Goal: Information Seeking & Learning: Learn about a topic

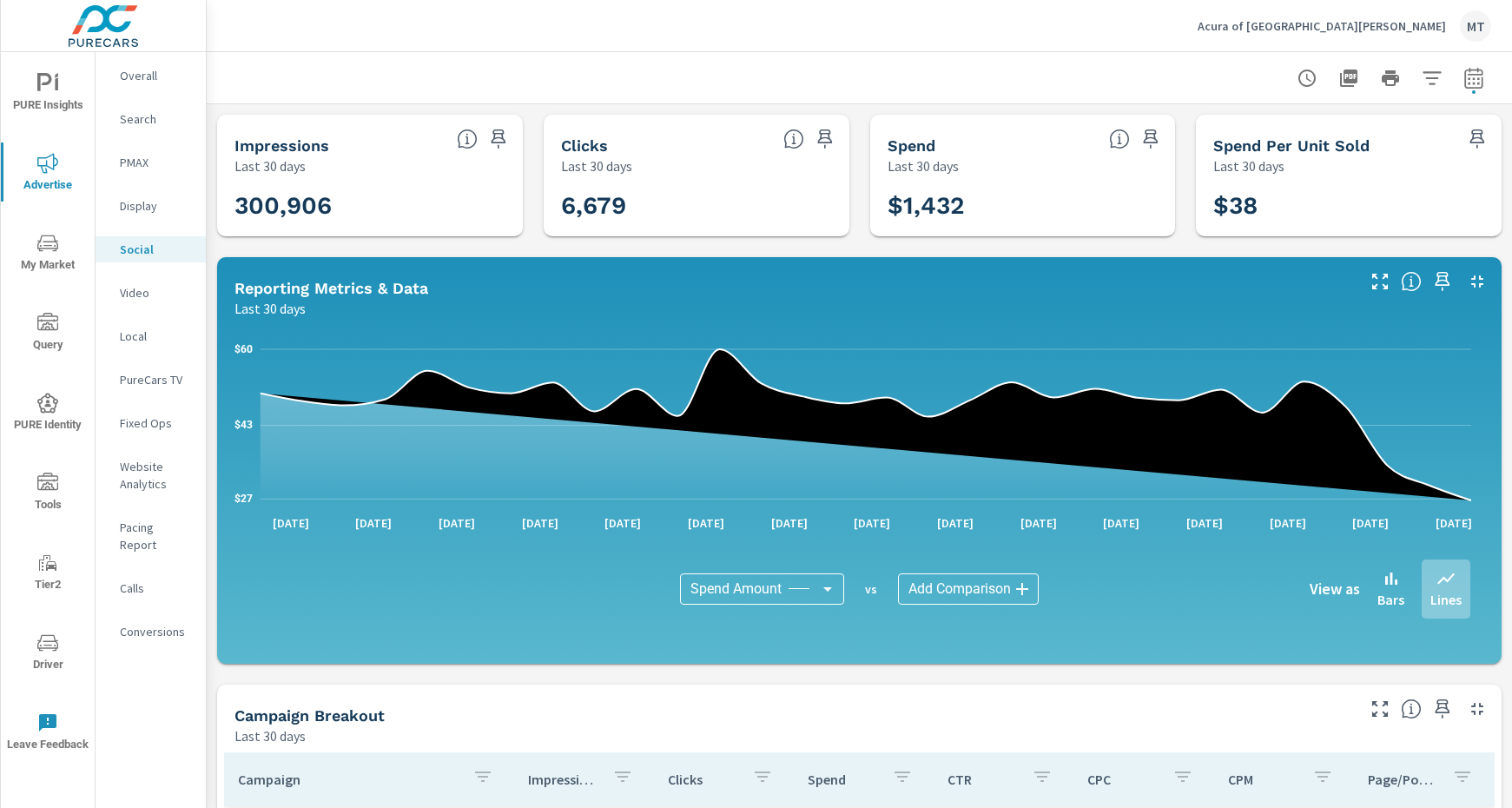
click at [1355, 34] on div "Acura of Fort Myers MT" at bounding box center [1344, 27] width 293 height 32
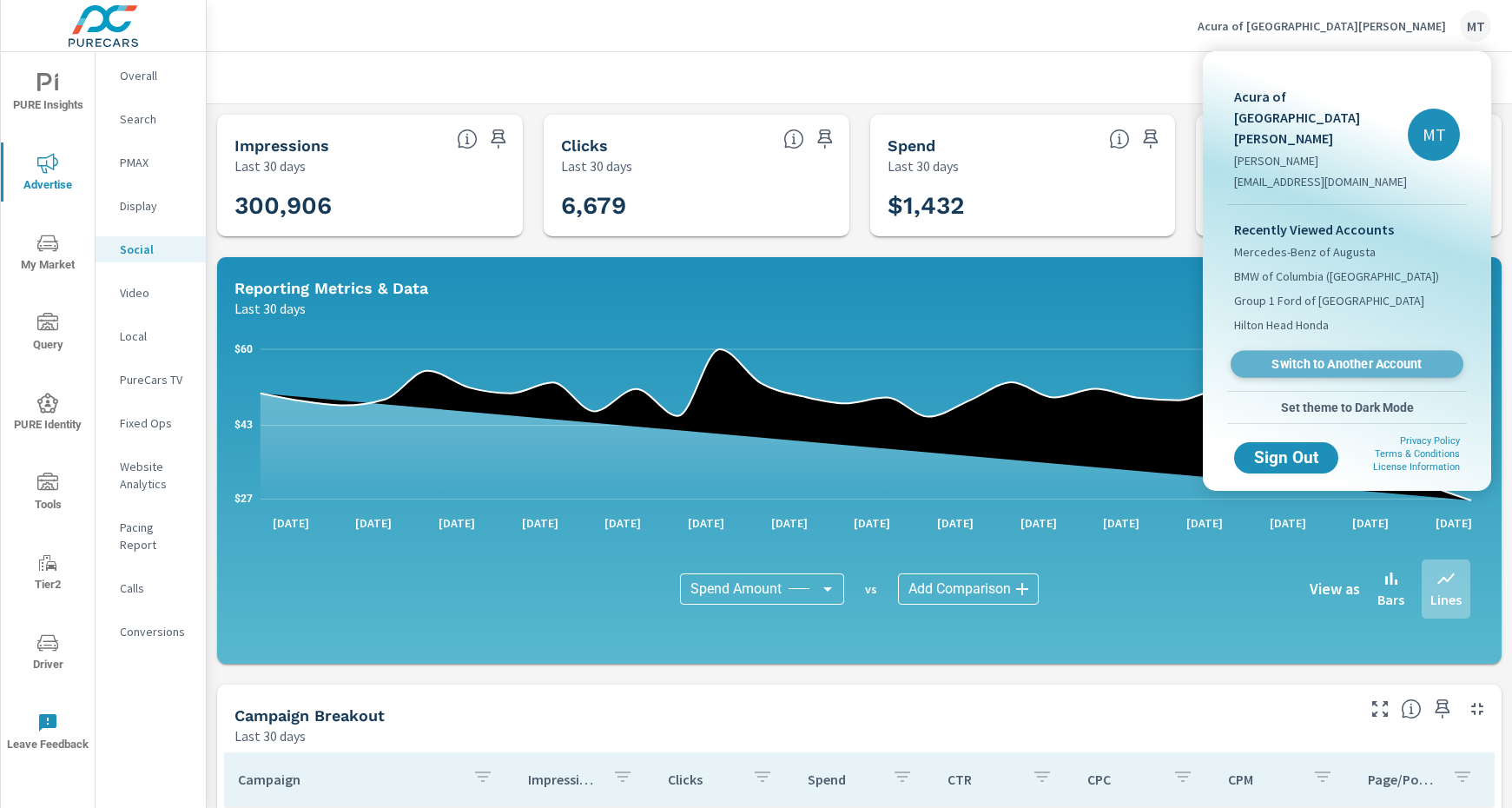
click at [1378, 357] on span "Switch to Another Account" at bounding box center [1346, 364] width 212 height 17
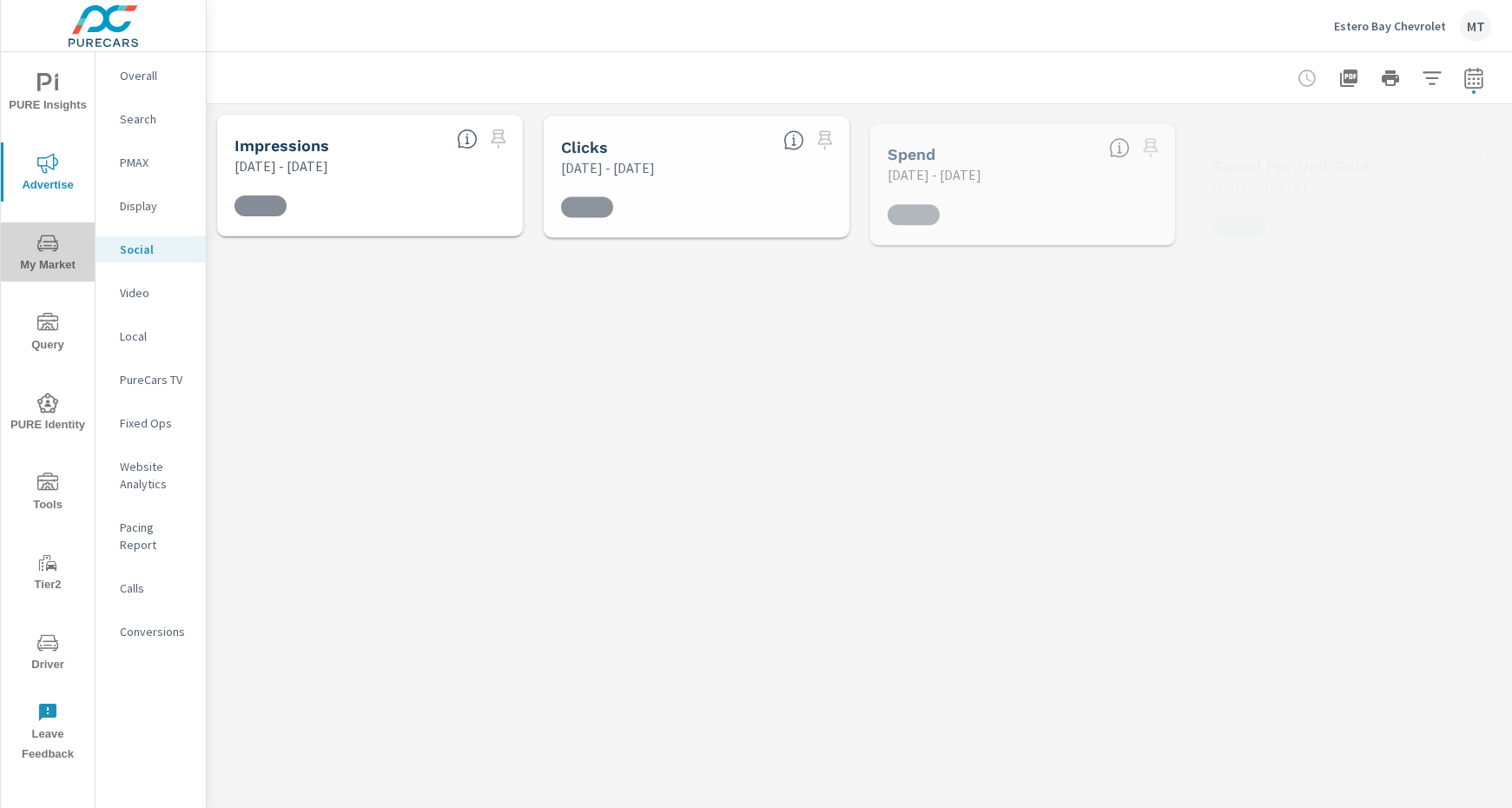
click at [63, 238] on span "My Market" at bounding box center [47, 254] width 83 height 42
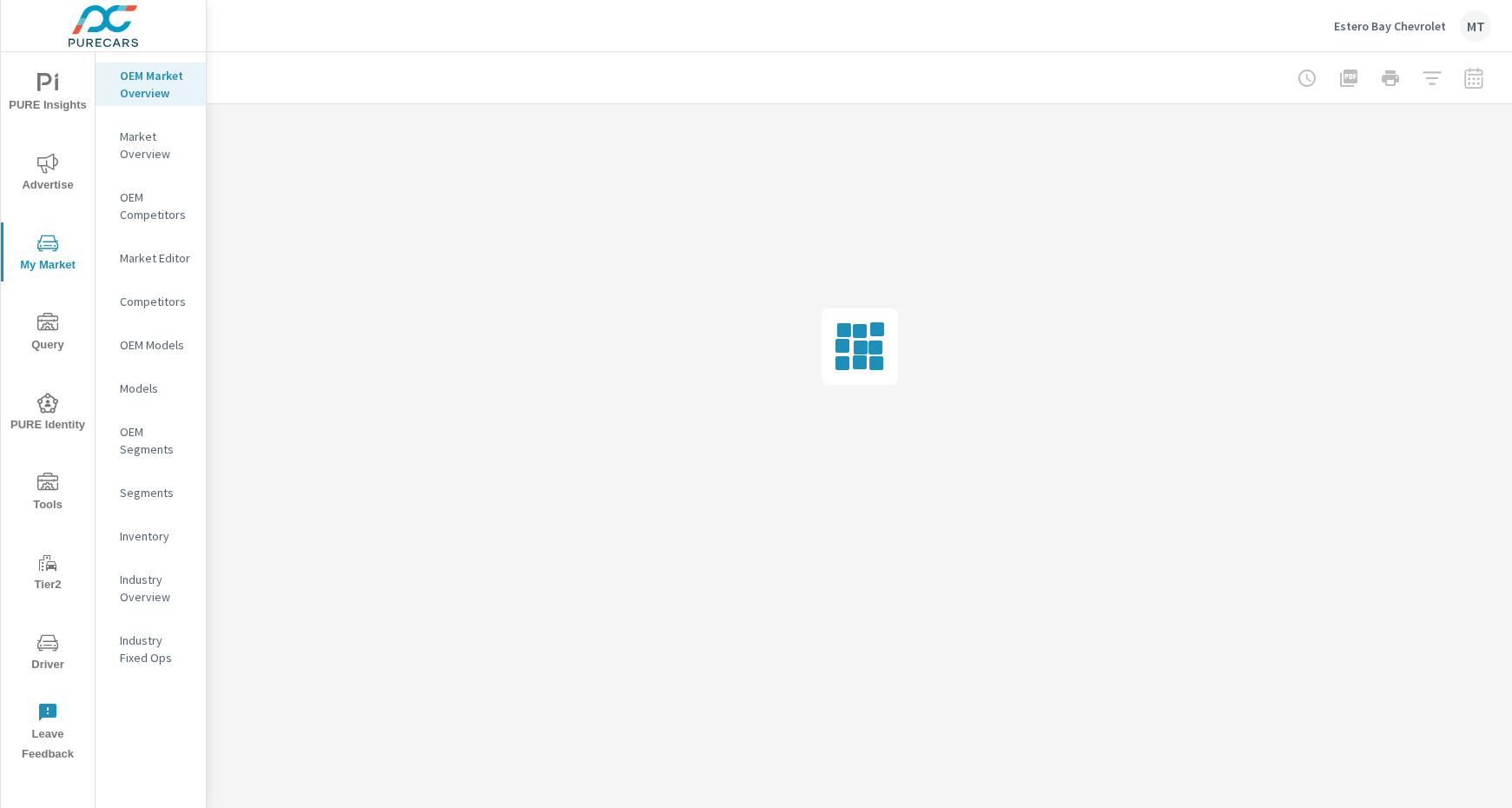
click at [160, 536] on p "Inventory" at bounding box center [155, 536] width 72 height 18
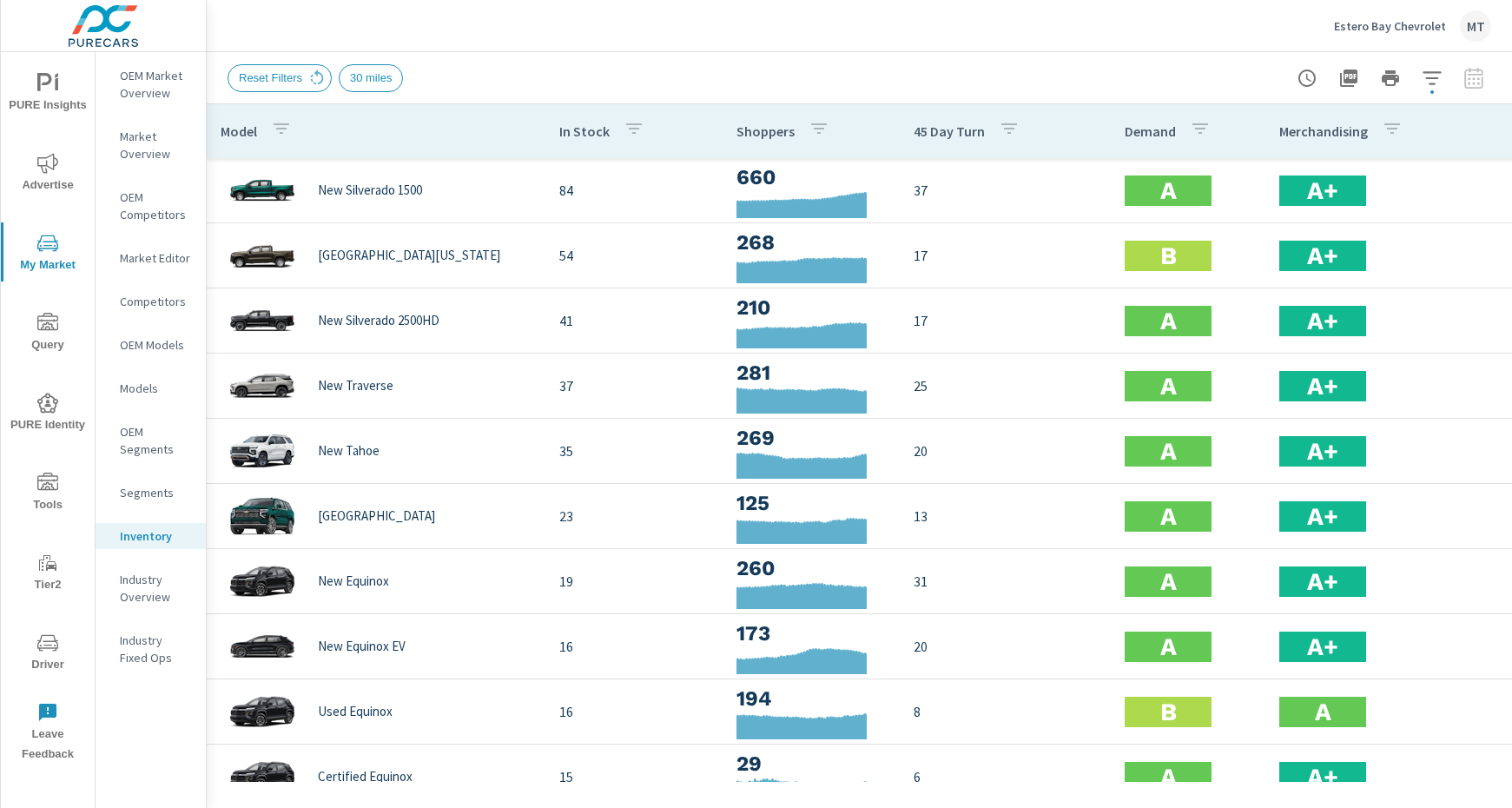
click at [61, 77] on span "PURE Insights" at bounding box center [47, 94] width 83 height 42
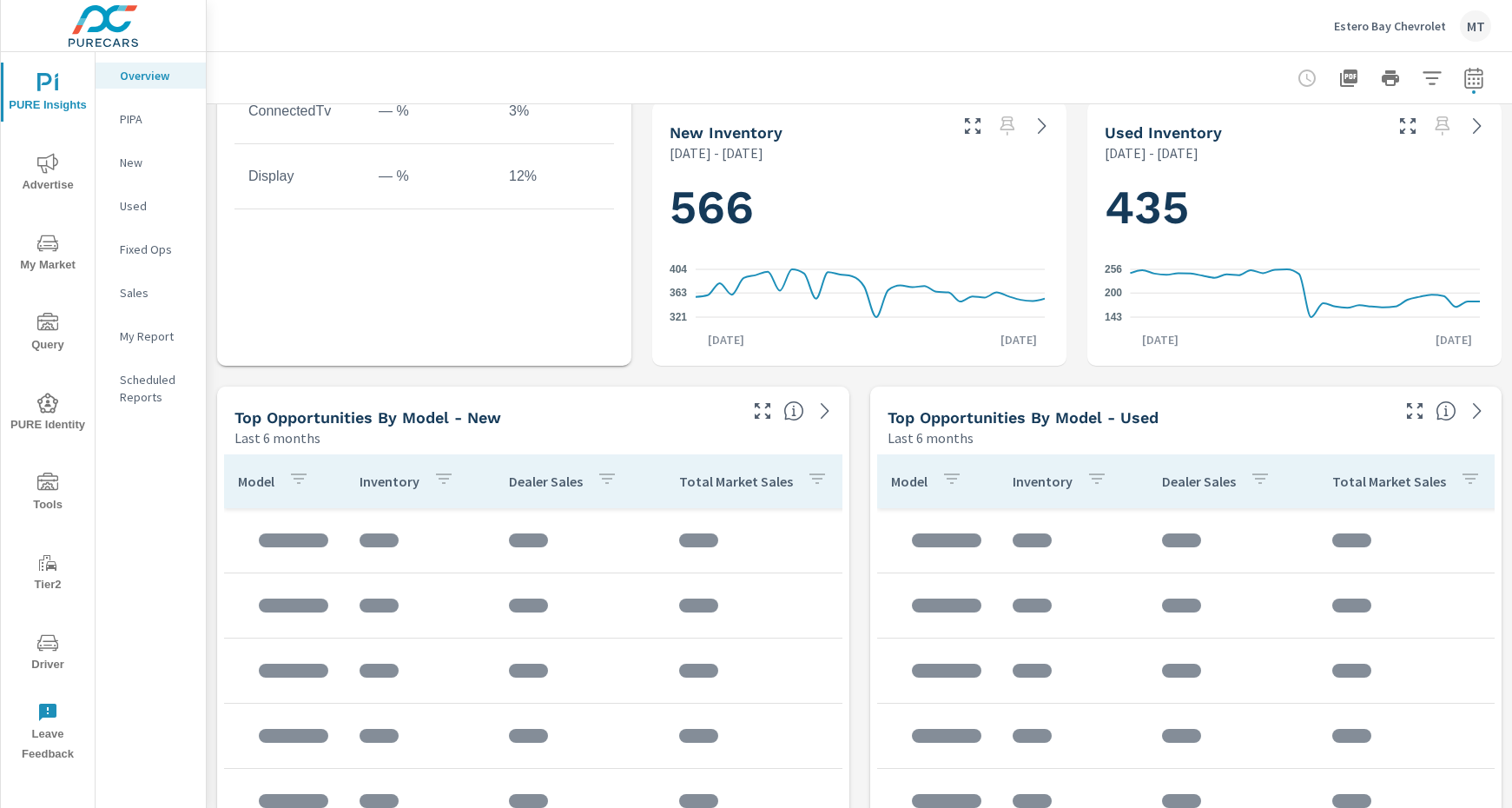
scroll to position [1222, 0]
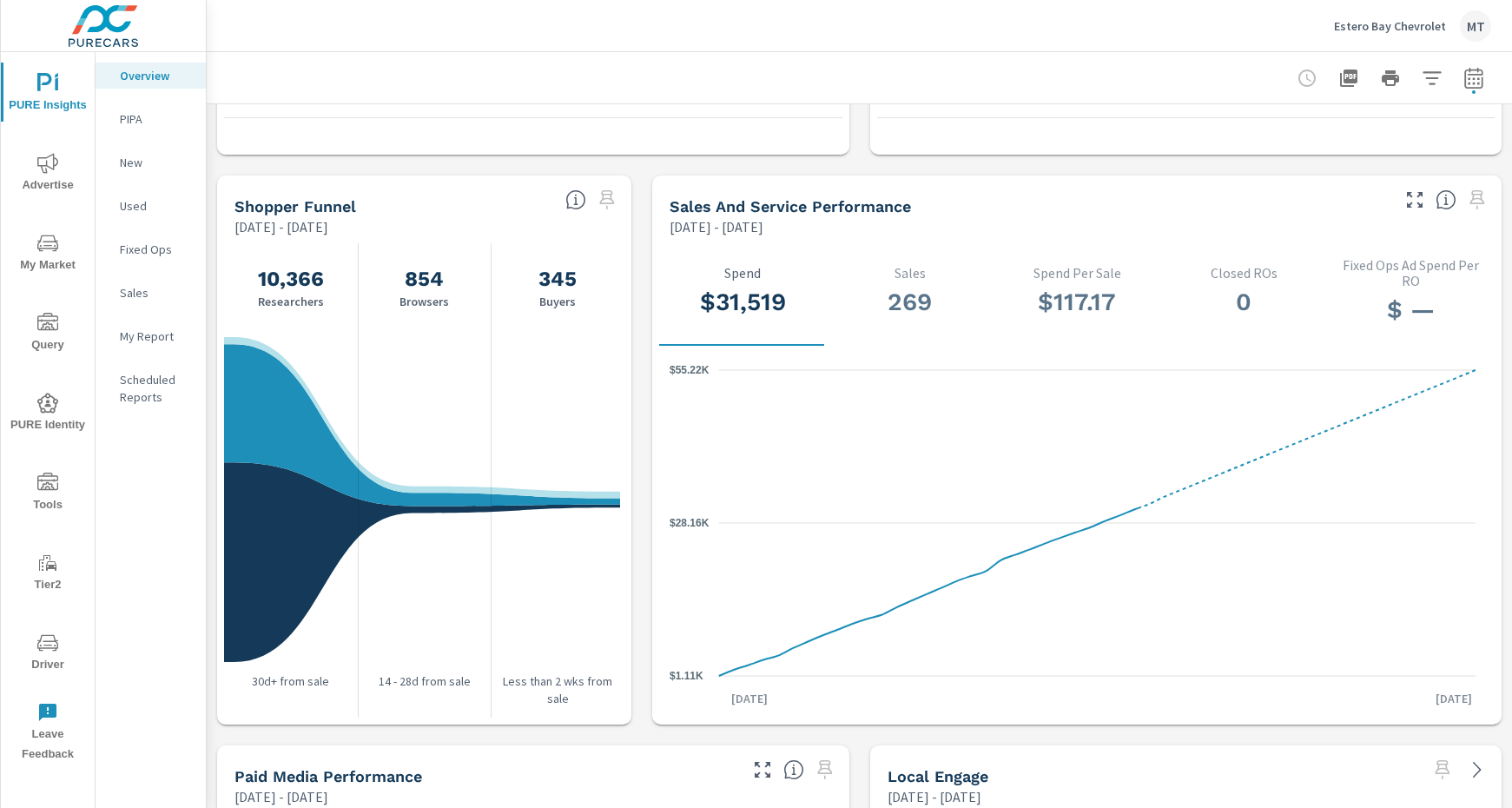
scroll to position [1672, 0]
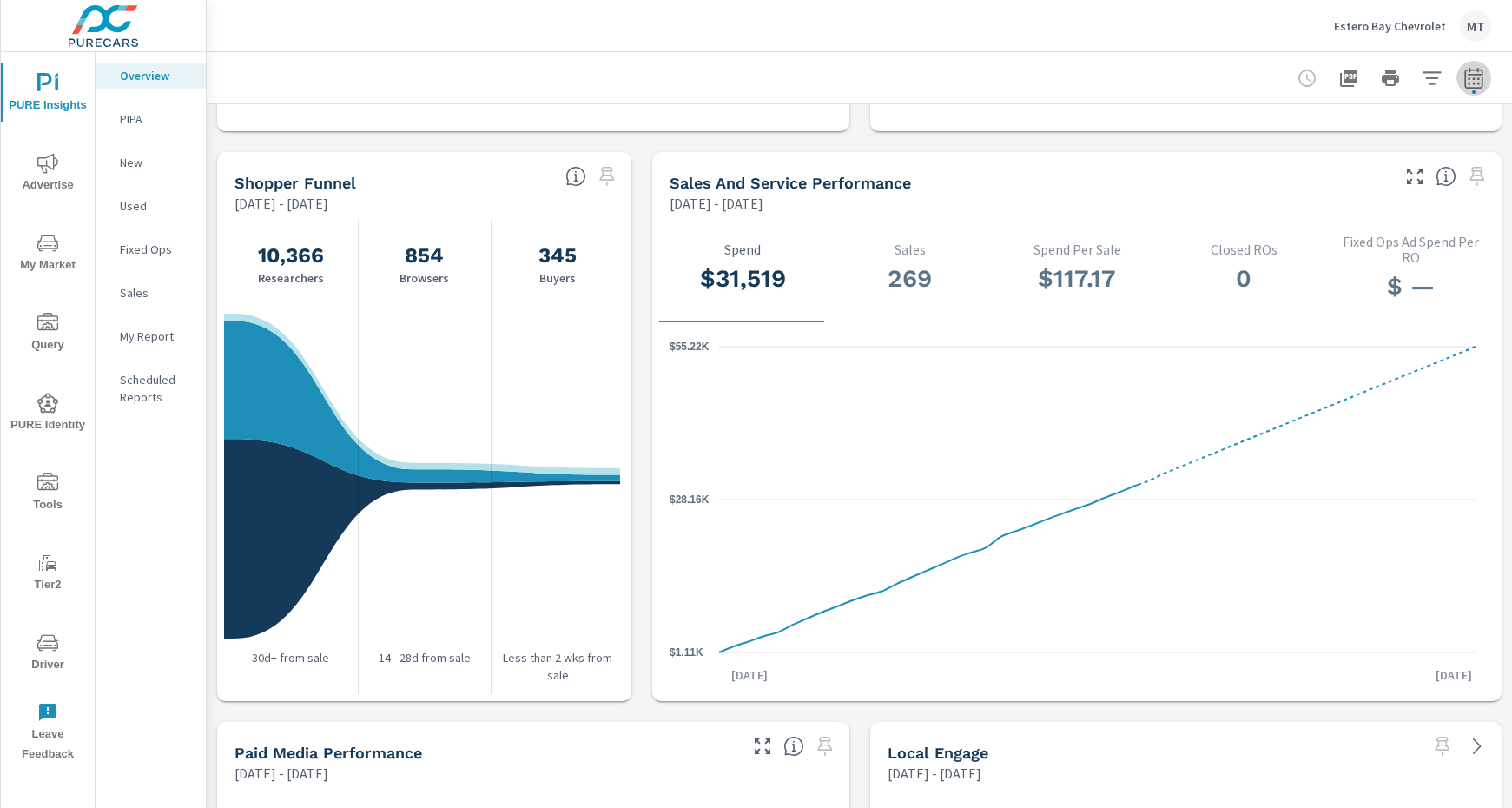
click at [1464, 76] on icon "button" at bounding box center [1473, 78] width 21 height 21
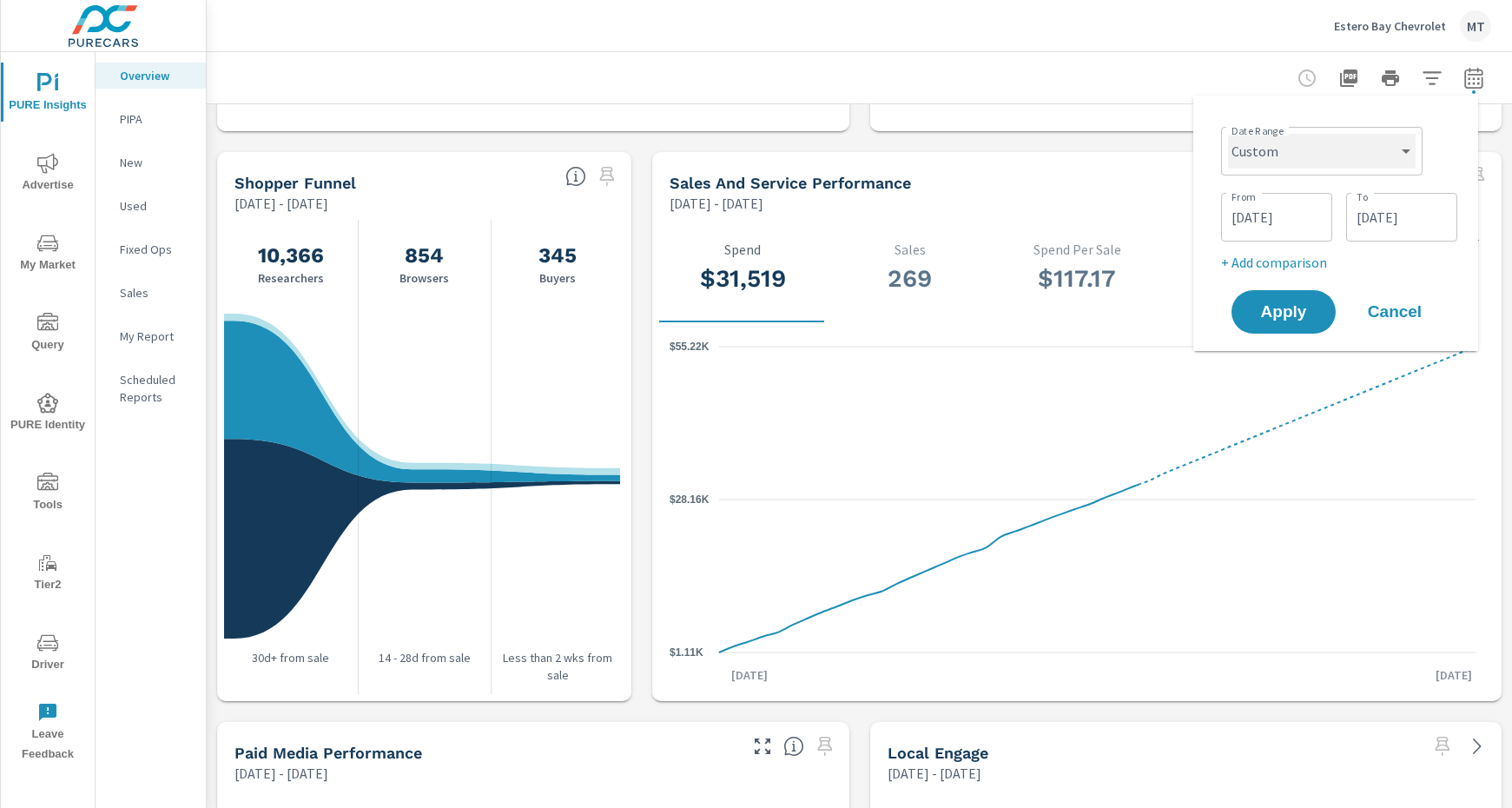
click at [1295, 153] on select "Custom [DATE] Last week Last 7 days Last 14 days Last 30 days Last 45 days Last…" at bounding box center [1322, 150] width 188 height 35
select select "Last 30 days"
click at [1235, 133] on select "Custom [DATE] Last week Last 7 days Last 14 days Last 30 days Last 45 days Last…" at bounding box center [1322, 150] width 188 height 35
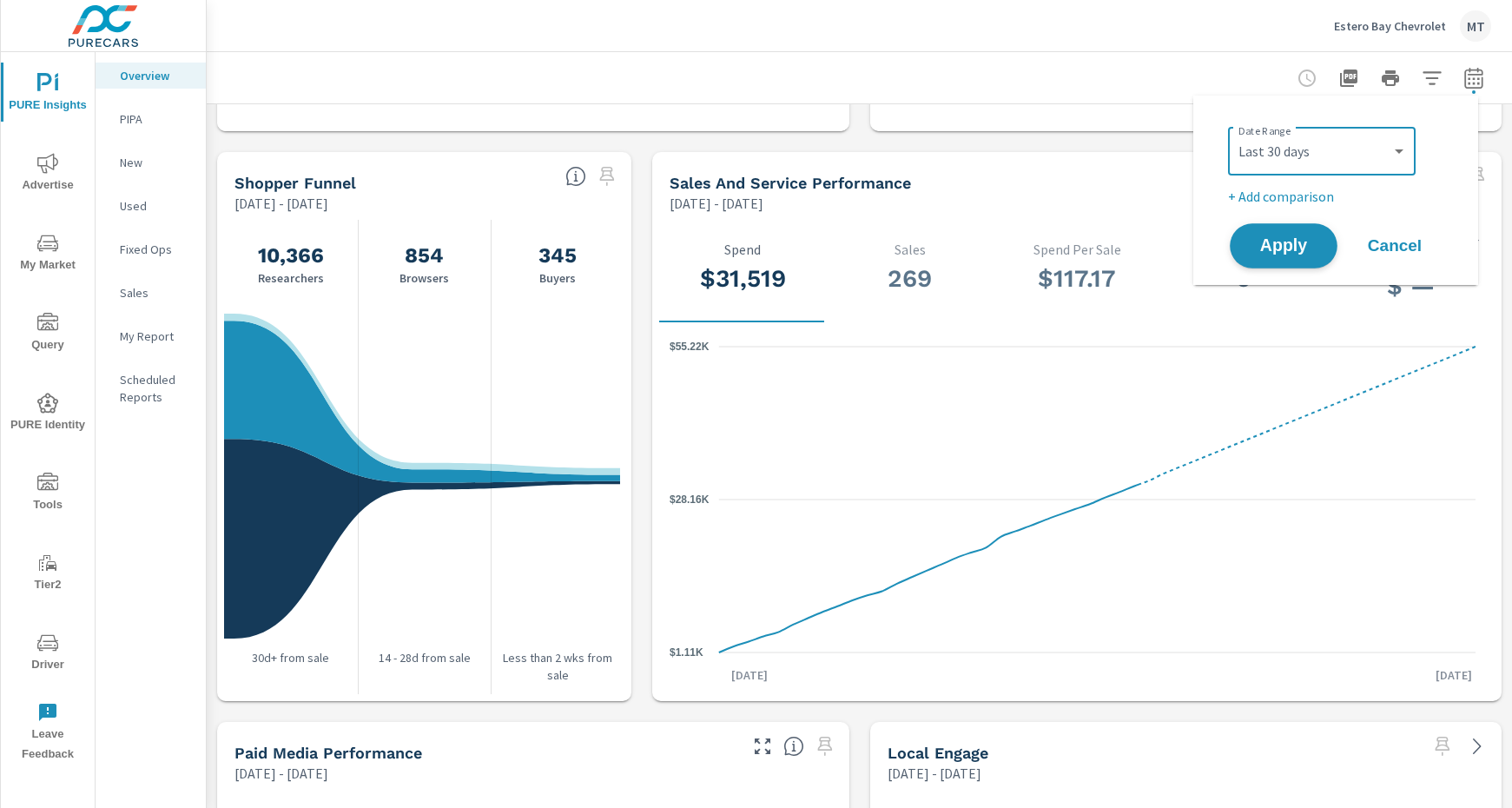
click at [1317, 254] on button "Apply" at bounding box center [1283, 246] width 108 height 45
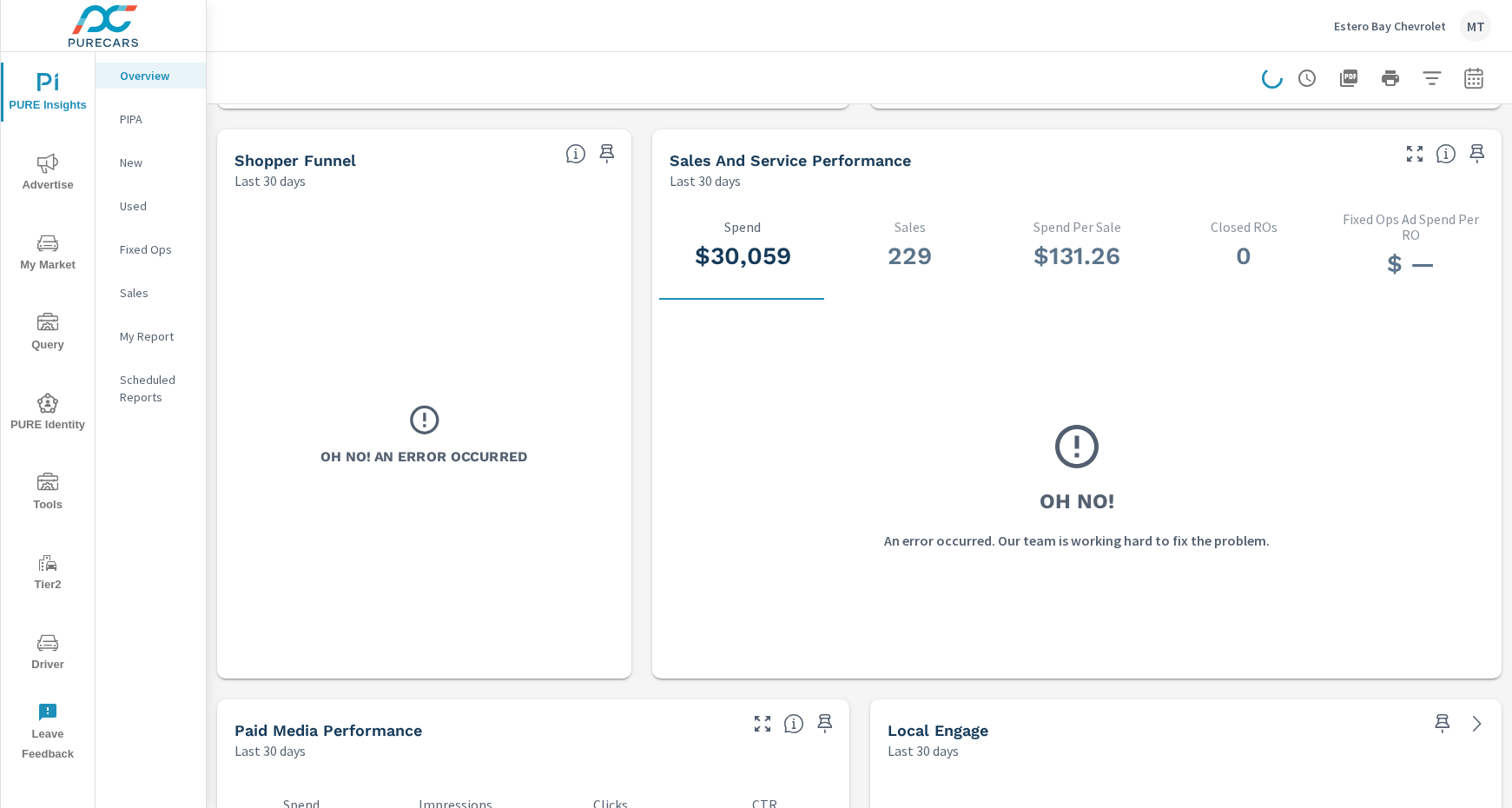
scroll to position [1701, 0]
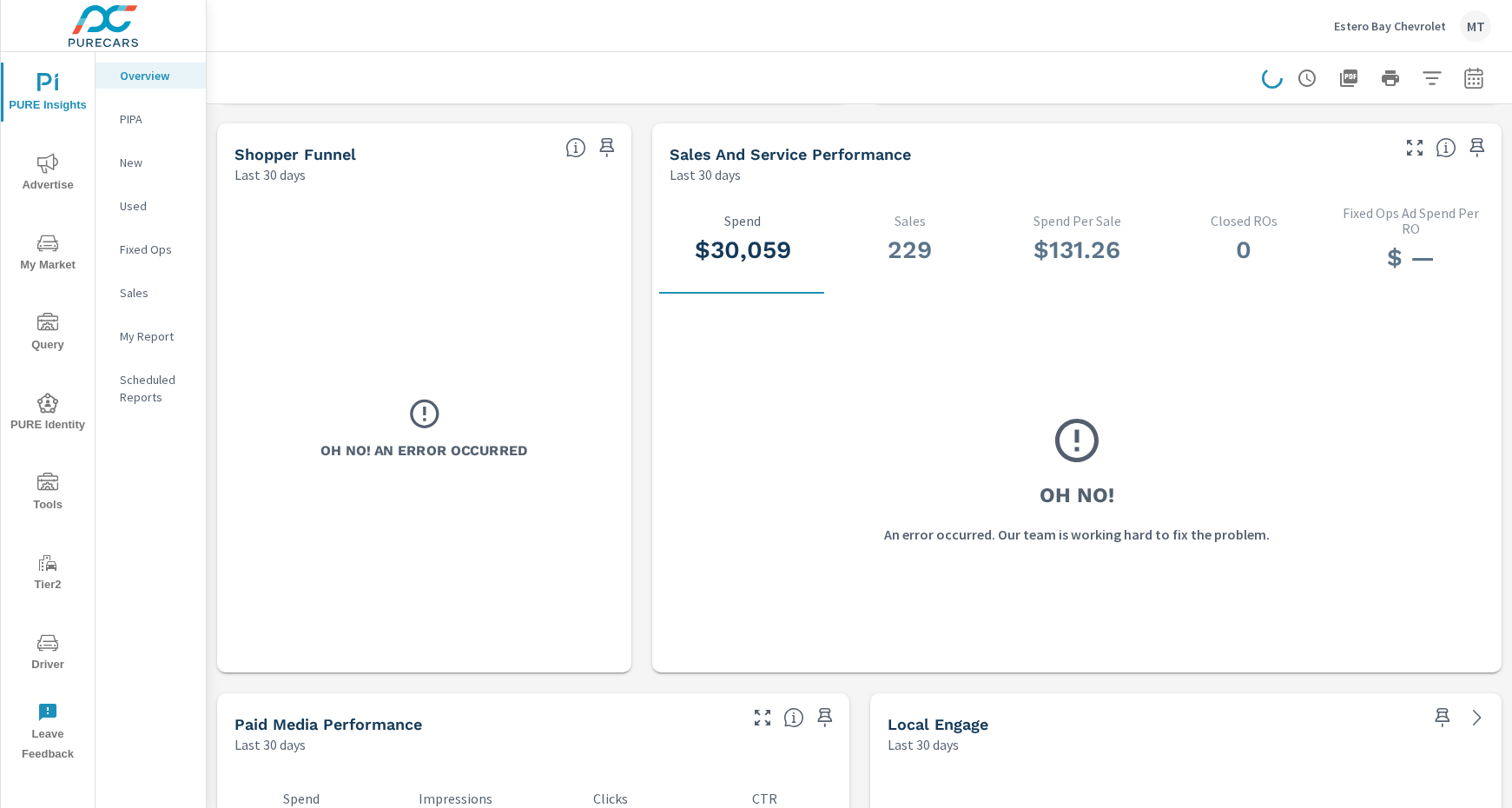
click at [1467, 84] on icon "button" at bounding box center [1473, 78] width 21 height 21
select select "Last 30 days"
click at [1323, 203] on p "+ Add comparison" at bounding box center [1339, 196] width 222 height 21
select select "Previous period"
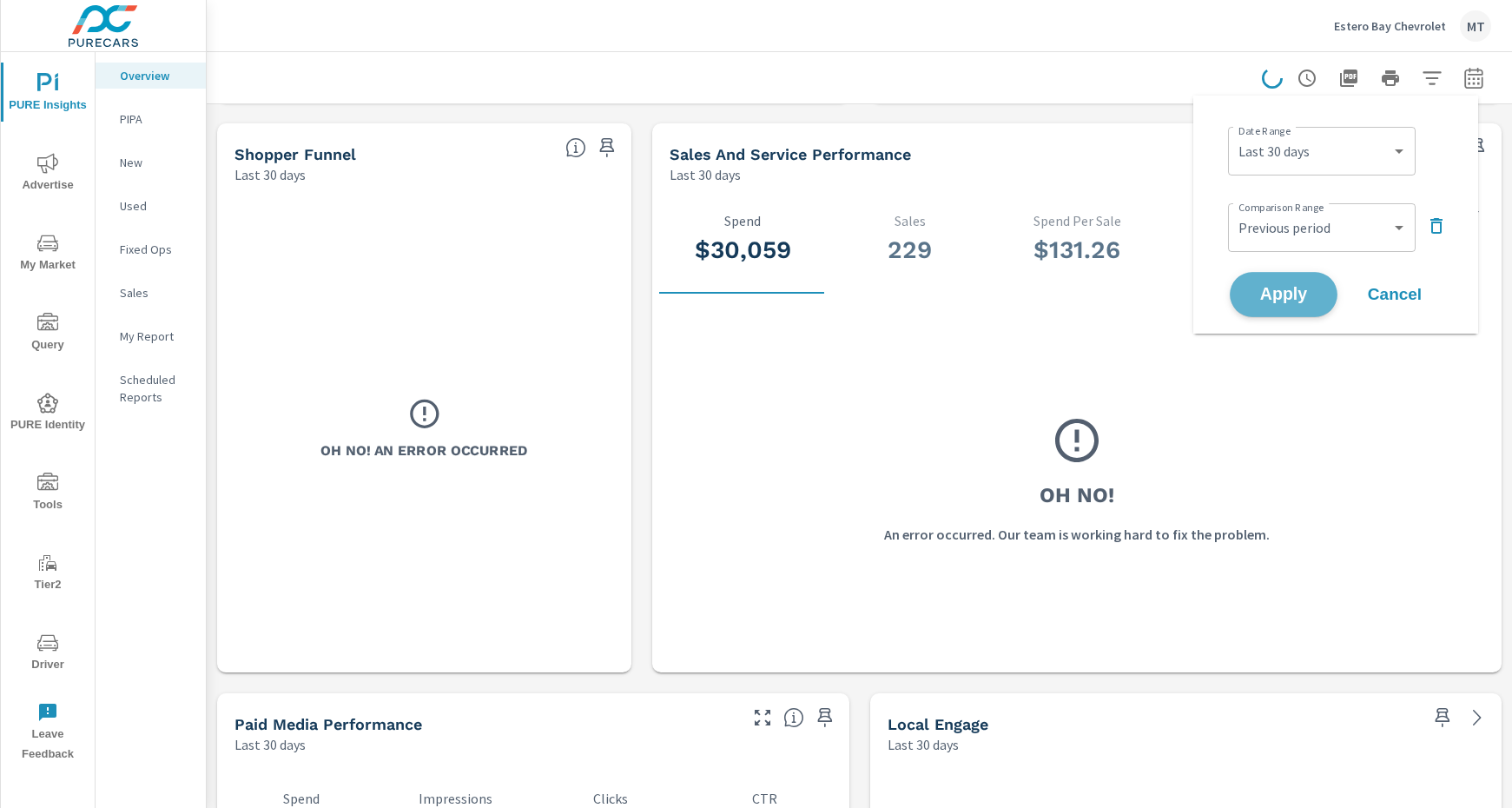
click at [1302, 277] on button "Apply" at bounding box center [1283, 294] width 108 height 45
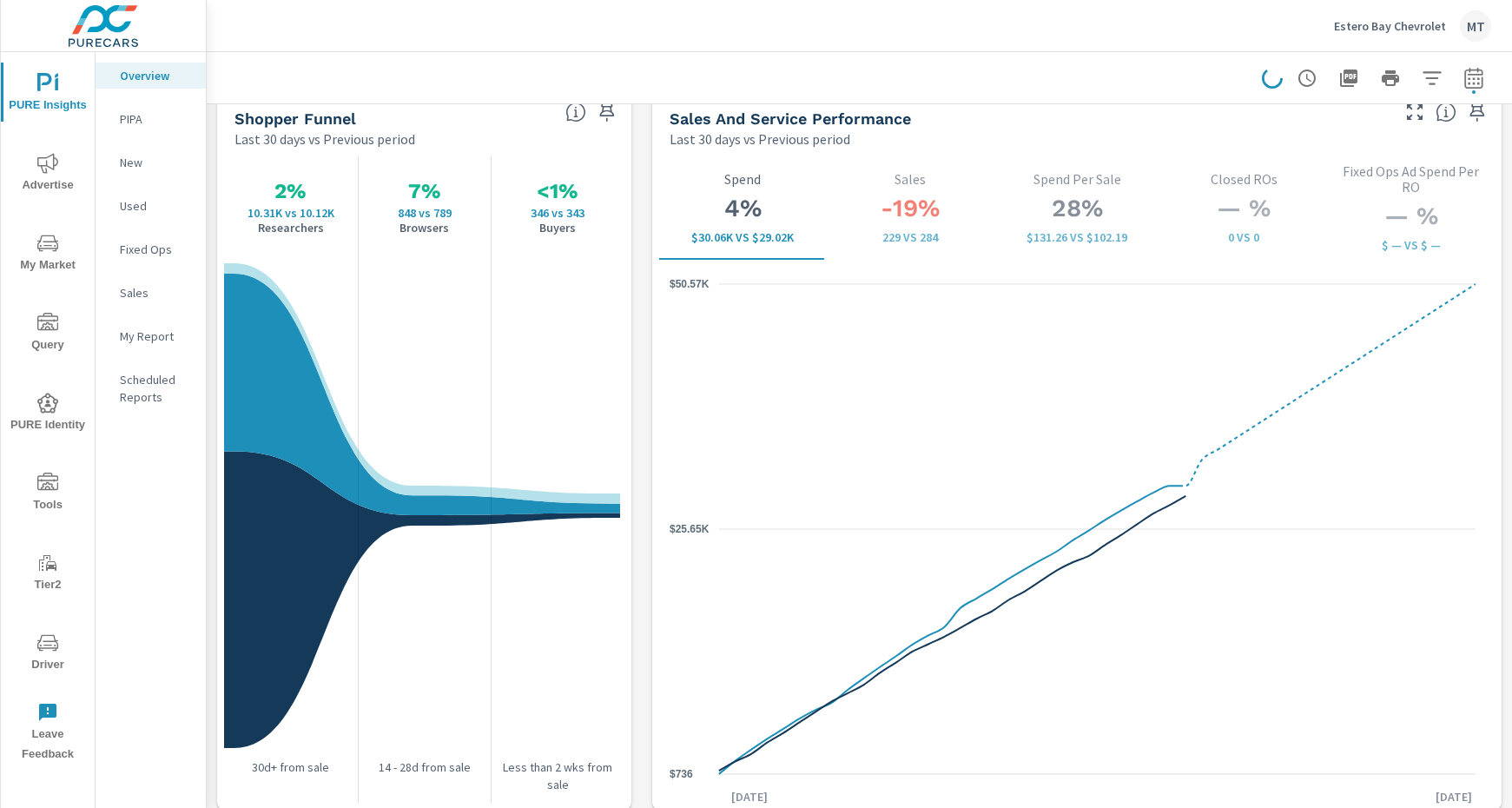
scroll to position [2254, 0]
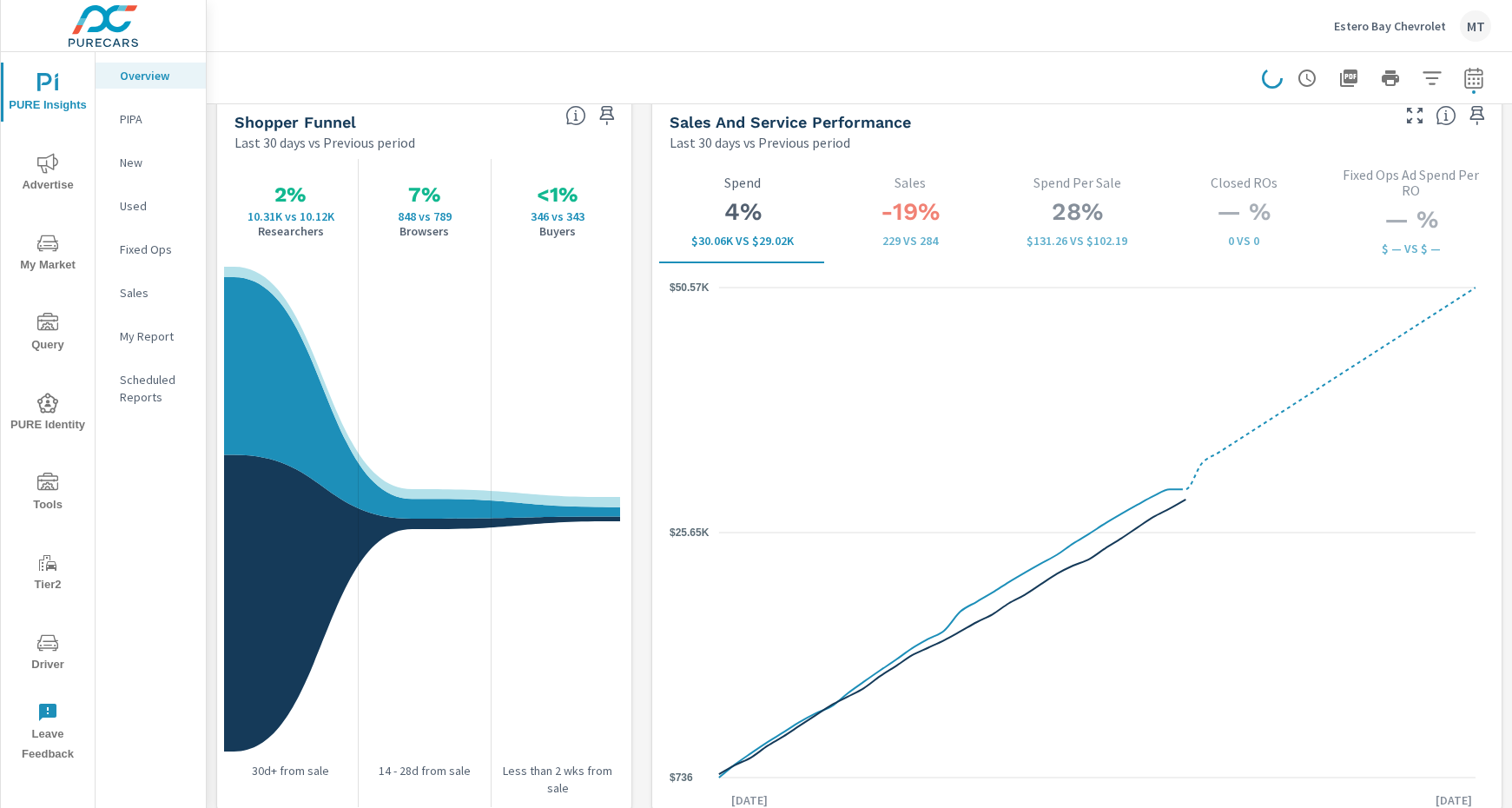
click at [54, 167] on icon "nav menu" at bounding box center [47, 163] width 21 height 20
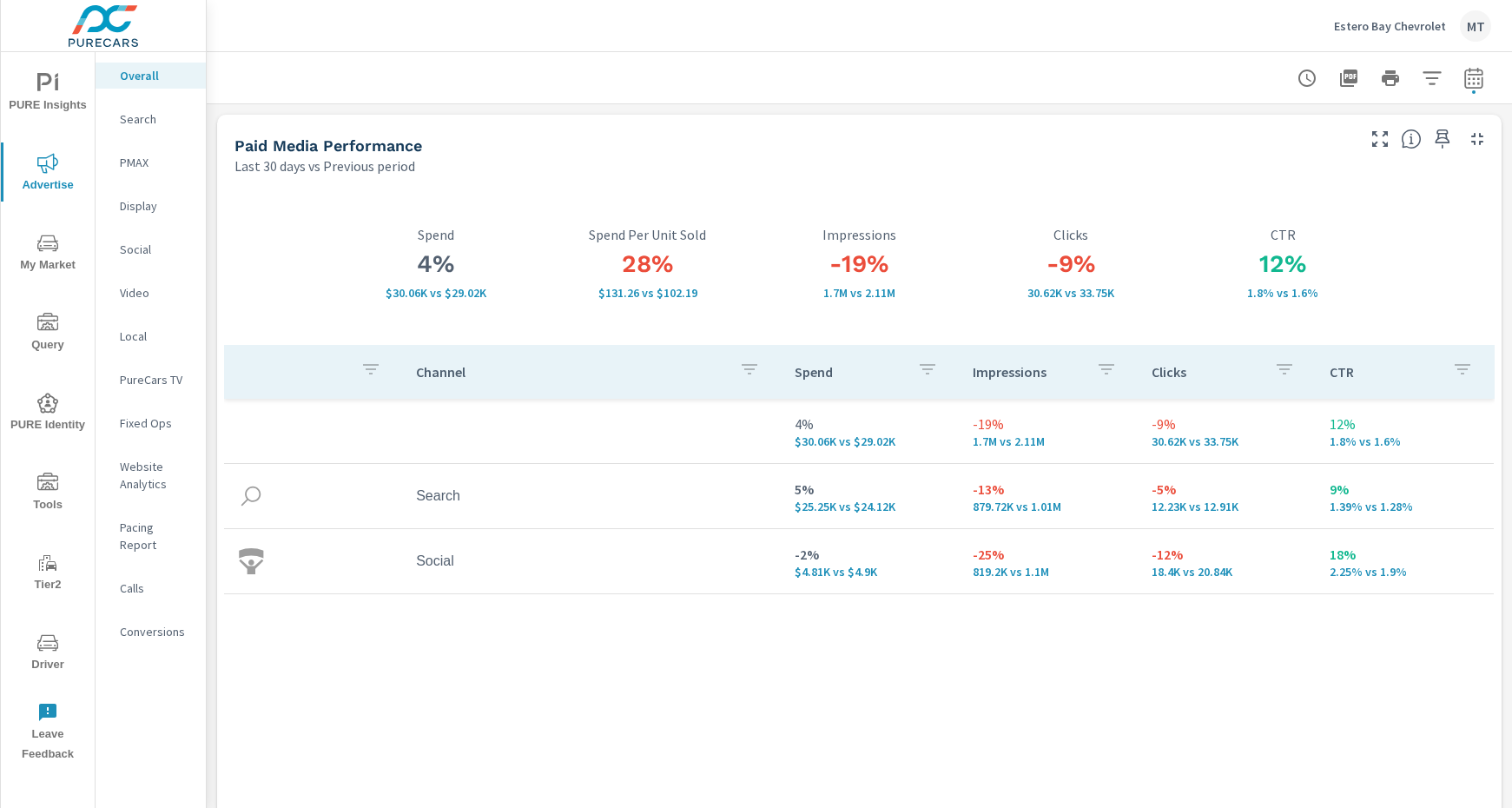
click at [1464, 85] on icon "button" at bounding box center [1473, 78] width 21 height 21
select select "Last 30 days"
select select "Previous period"
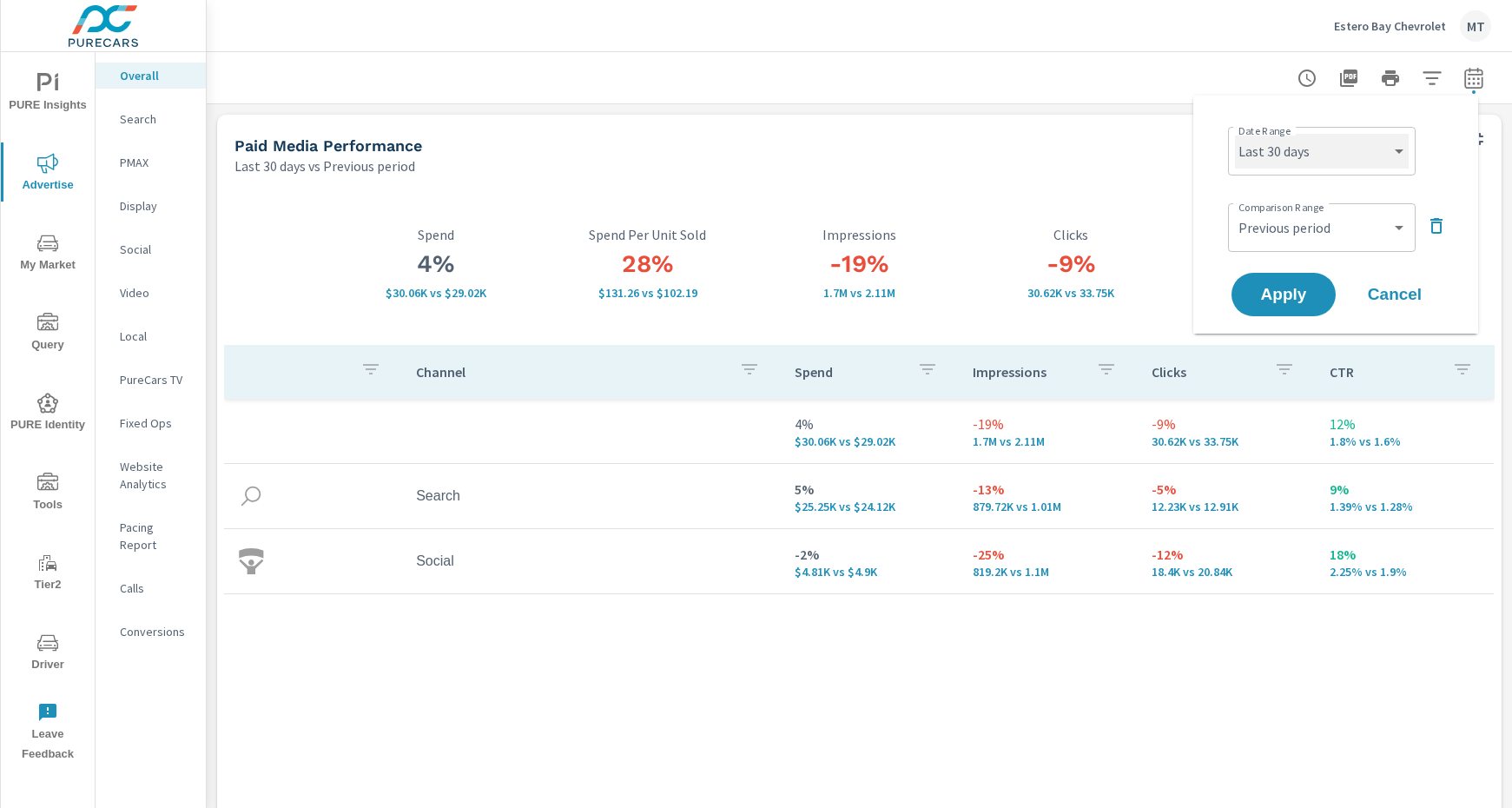
click at [1350, 152] on select "Custom [DATE] Last week Last 7 days Last 14 days Last 30 days Last 45 days Last…" at bounding box center [1322, 150] width 174 height 35
select select "custom"
click at [1235, 133] on select "Custom [DATE] Last week Last 7 days Last 14 days Last 30 days Last 45 days Last…" at bounding box center [1322, 150] width 174 height 35
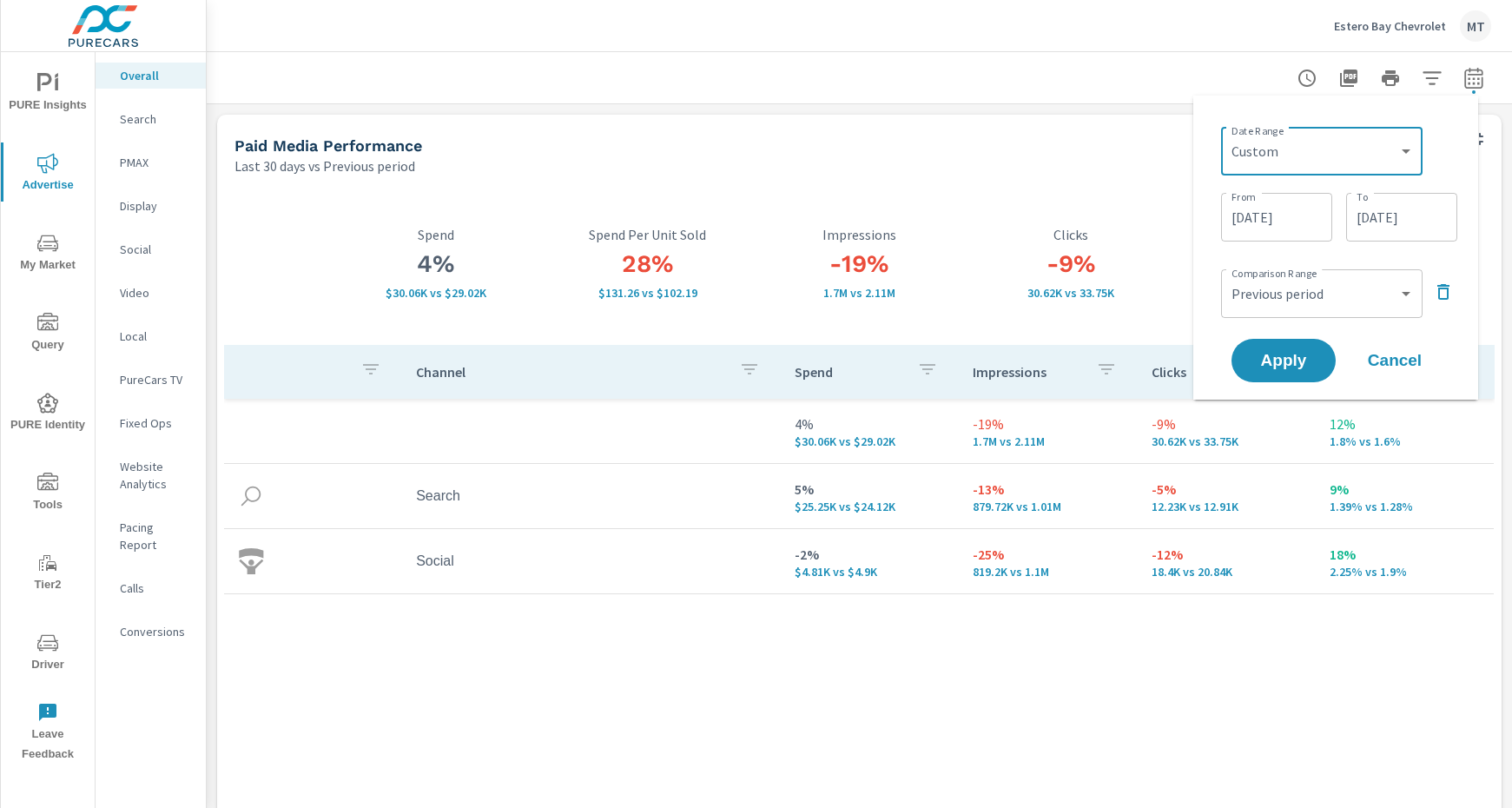
click at [1307, 214] on input "[DATE]" at bounding box center [1277, 216] width 98 height 35
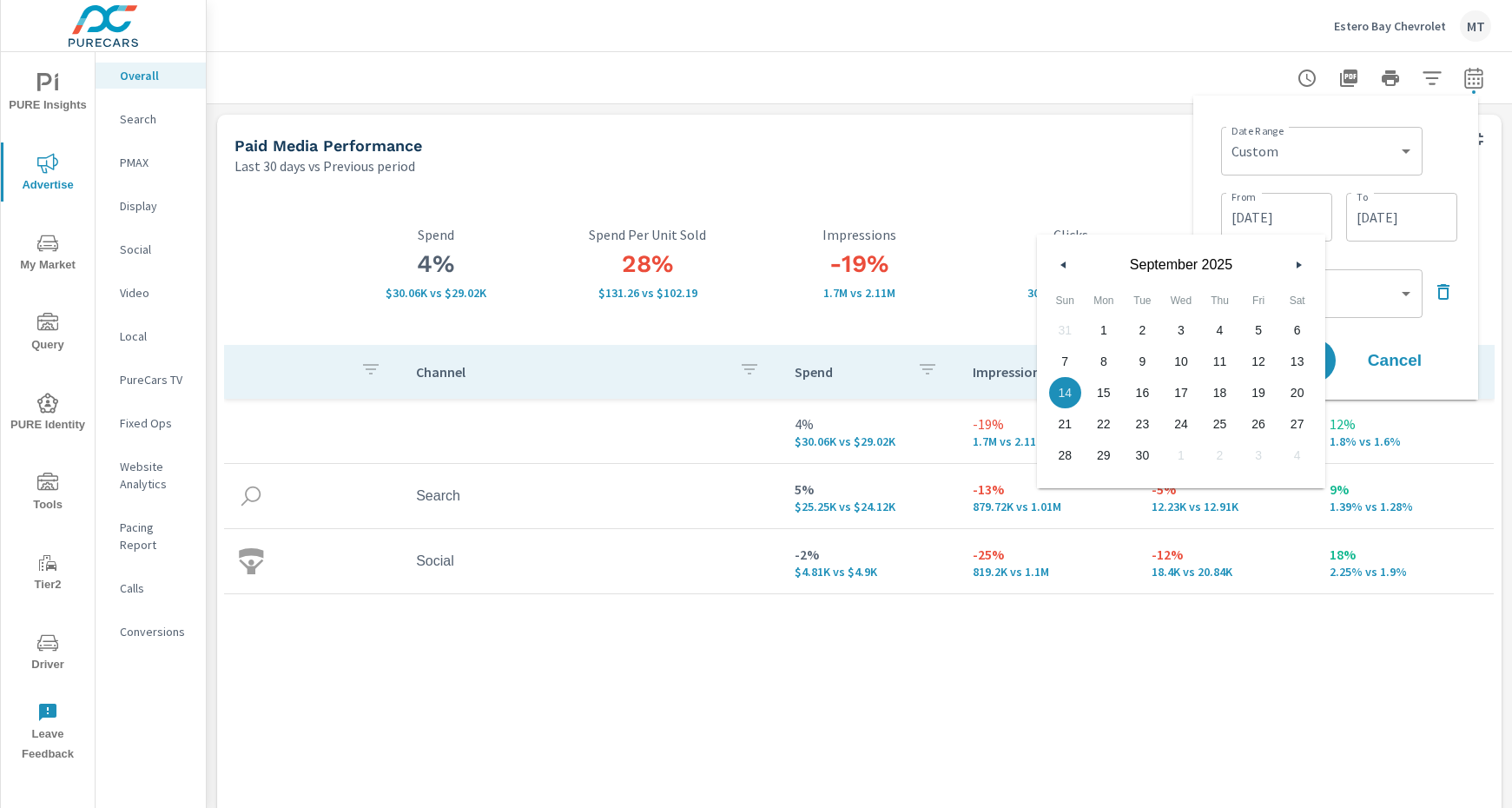
click at [1305, 260] on button "button" at bounding box center [1298, 265] width 21 height 21
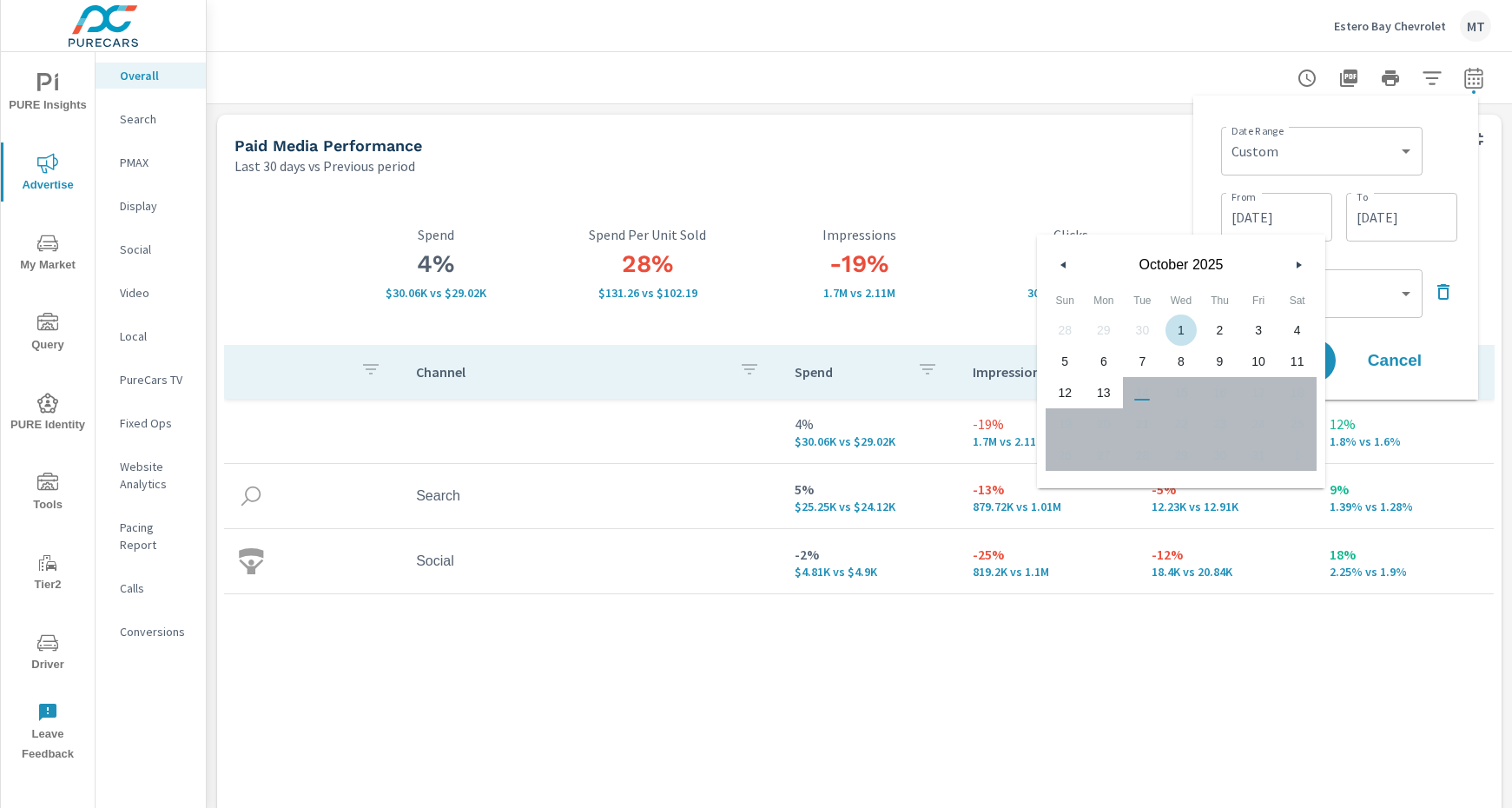
click at [1184, 328] on span "1" at bounding box center [1182, 330] width 40 height 23
type input "[DATE]"
click at [1404, 225] on input "[DATE]" at bounding box center [1401, 216] width 98 height 35
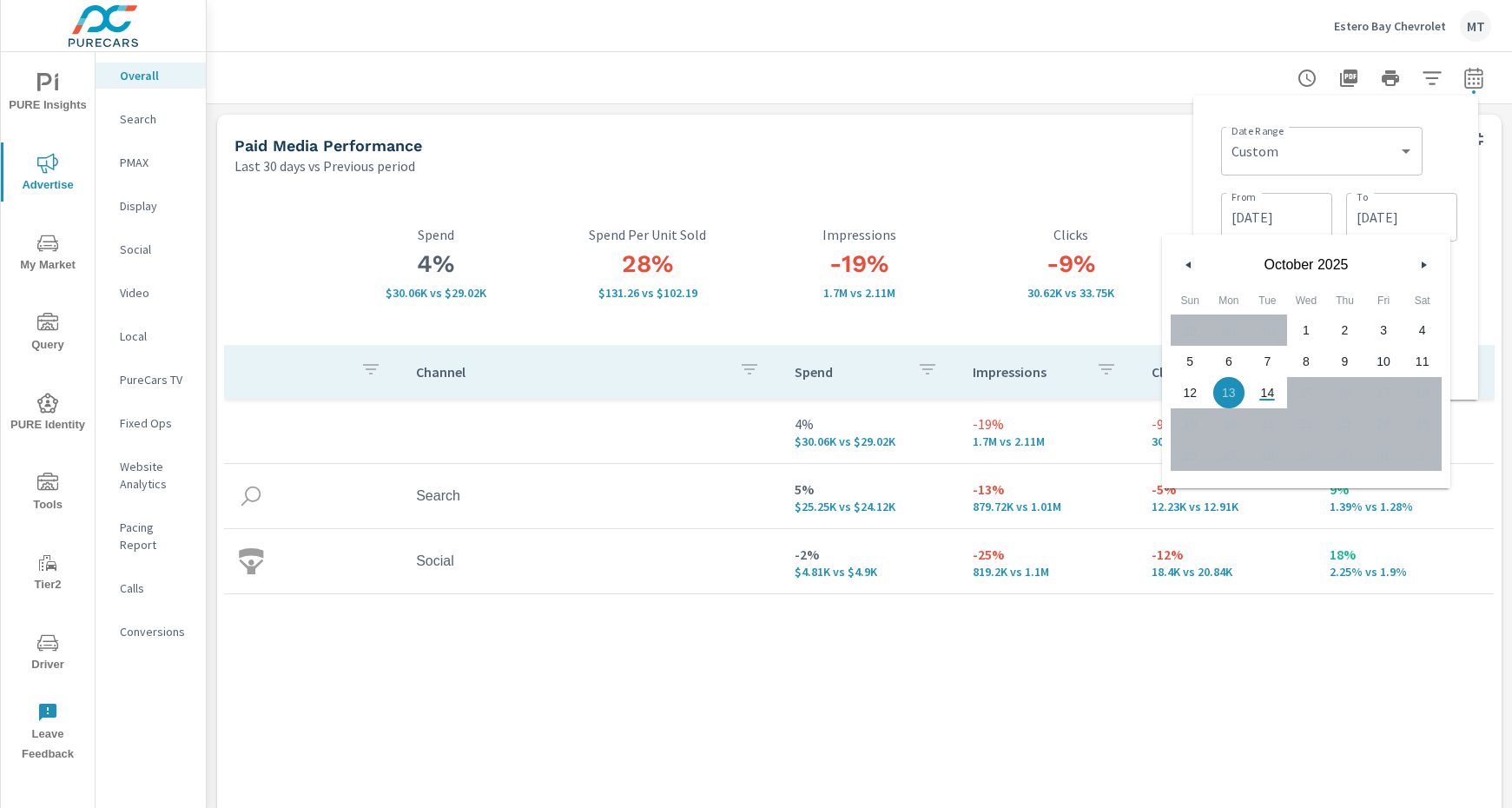
click at [1236, 393] on span "13" at bounding box center [1230, 392] width 40 height 23
click at [1478, 206] on div "4% $30.06K vs $29.02K Spend 28% $131.26 vs $102.19 Spend Per Unit Sold -19% 1.7…" at bounding box center [859, 507] width 1271 height 648
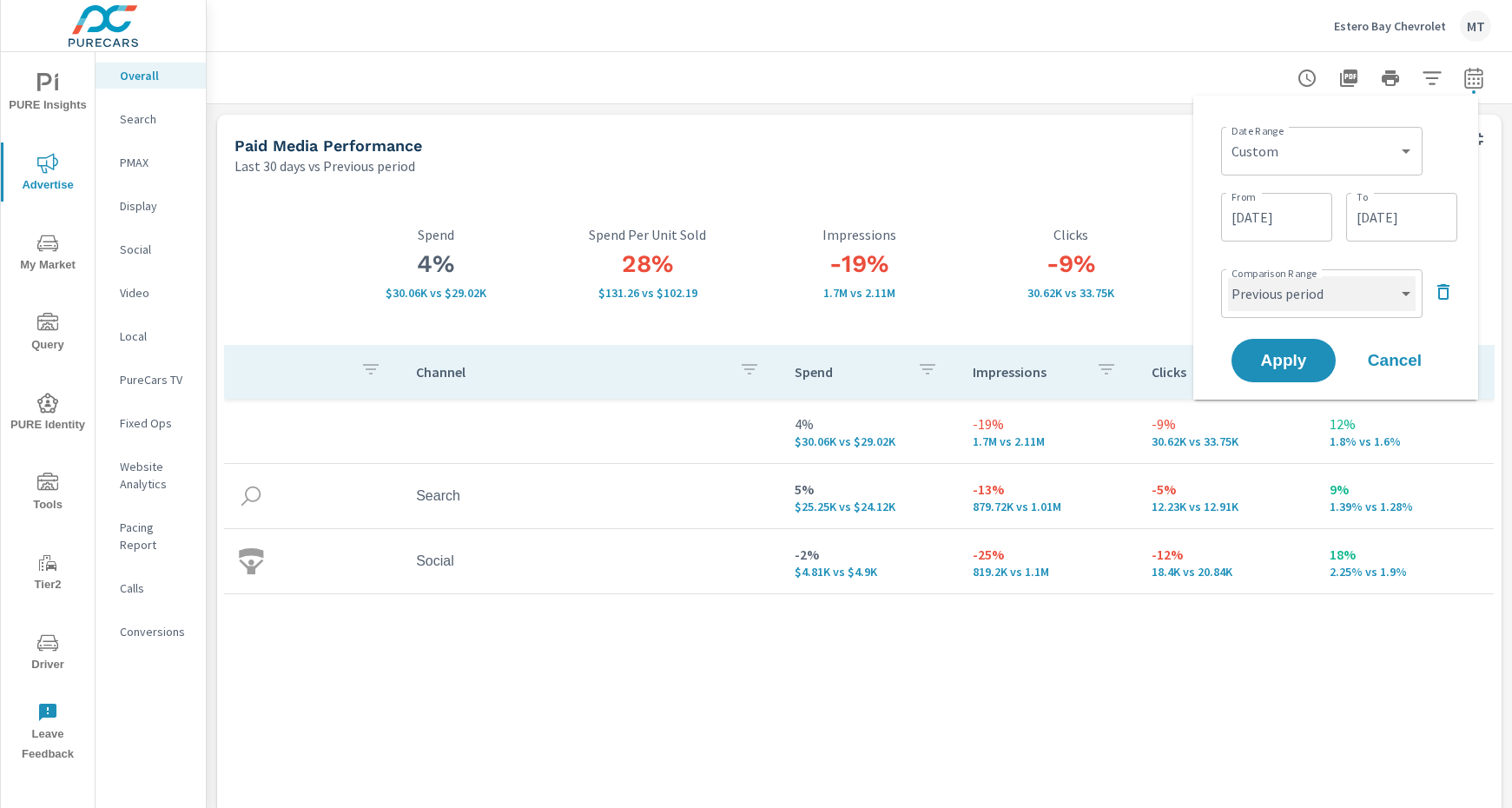
click at [1338, 303] on select "Custom Previous period Previous month Previous year" at bounding box center [1322, 293] width 188 height 35
select select "Previous month"
click at [1229, 277] on select "Custom Previous period Previous month Previous year" at bounding box center [1322, 293] width 188 height 35
click at [1301, 353] on span "Apply" at bounding box center [1284, 361] width 71 height 17
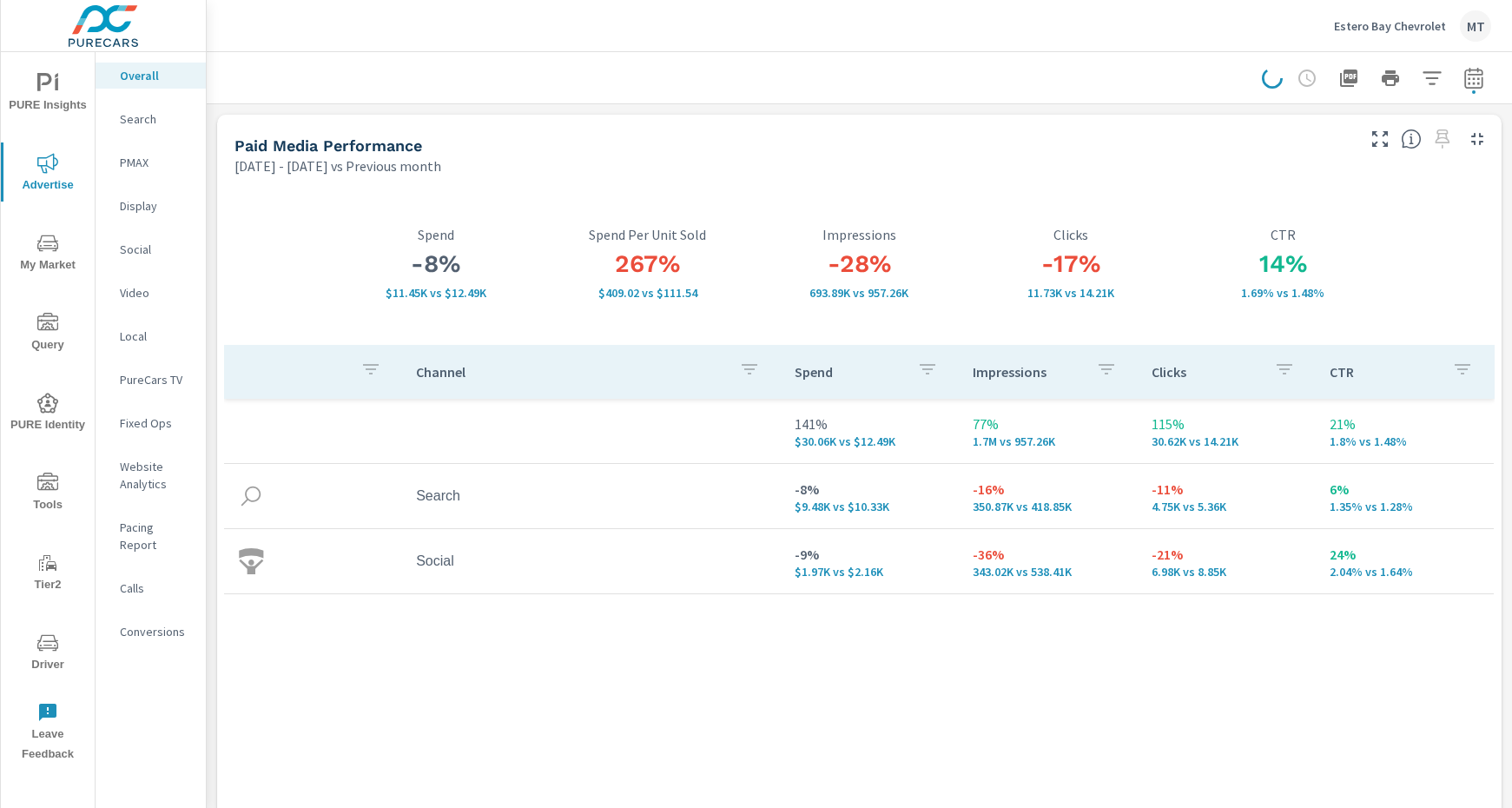
click at [1360, 26] on p "Estero Bay Chevrolet" at bounding box center [1390, 26] width 112 height 16
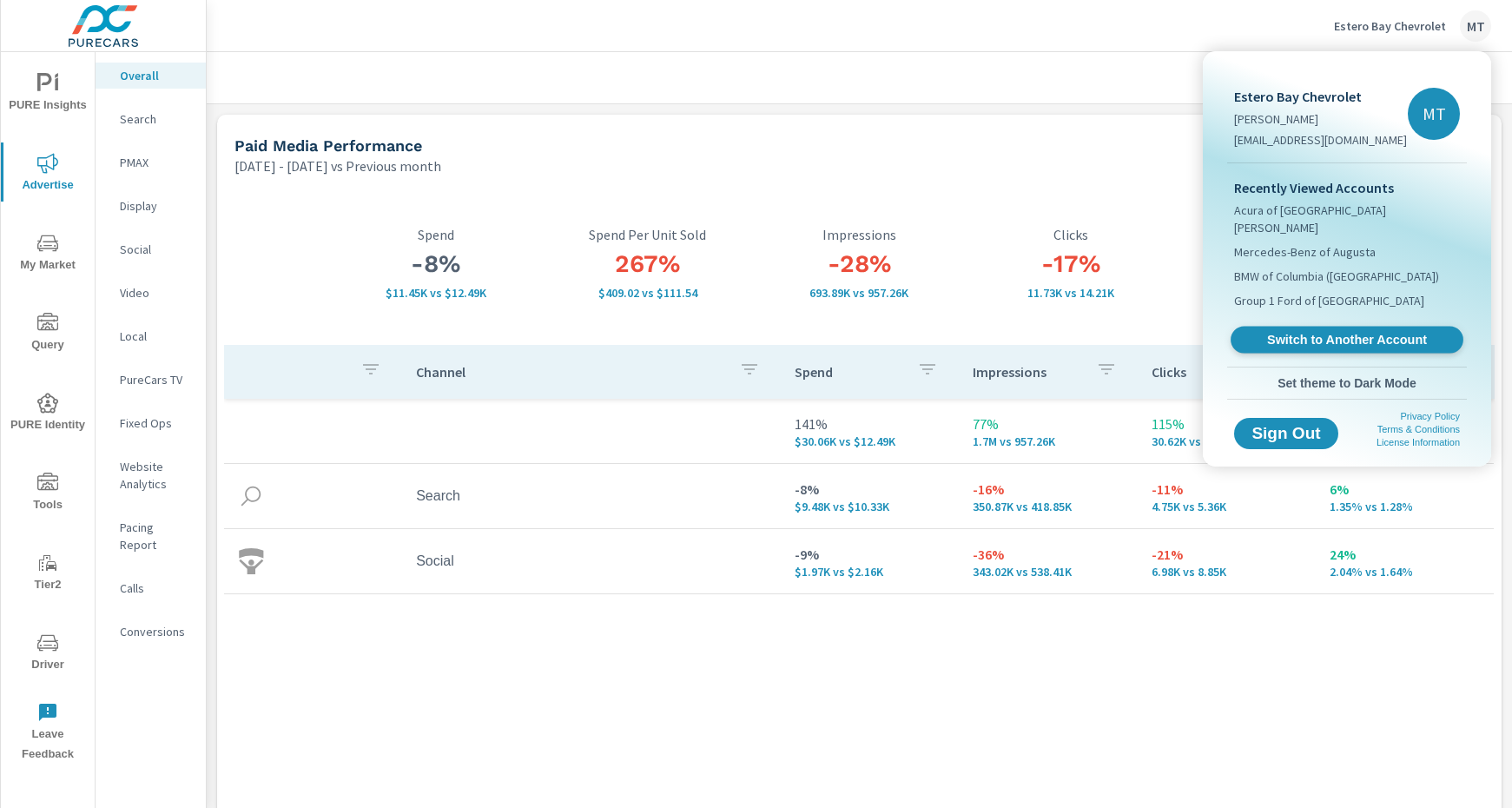
click at [1376, 332] on span "Switch to Another Account" at bounding box center [1346, 340] width 212 height 17
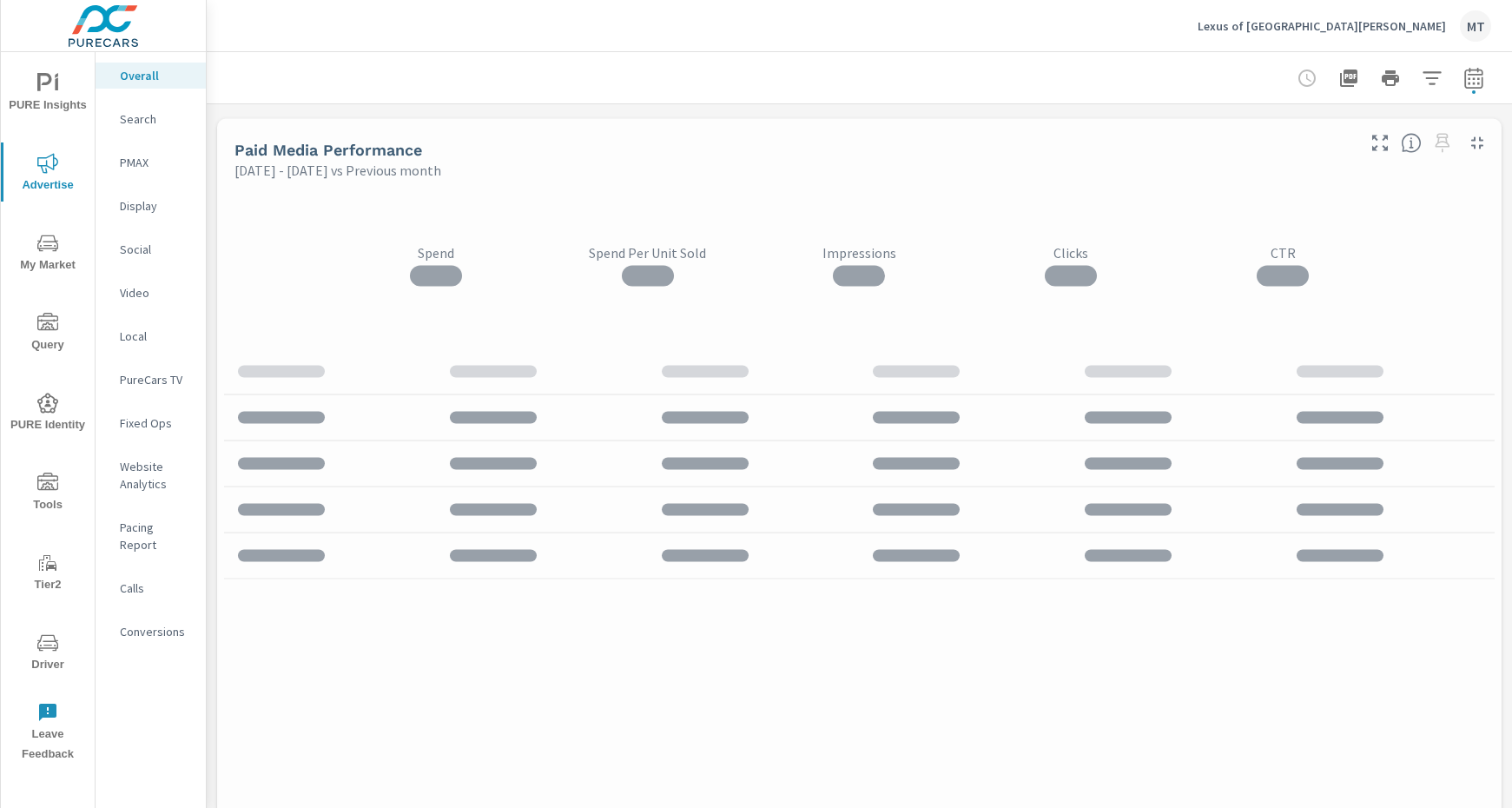
click at [40, 252] on icon "nav menu" at bounding box center [47, 243] width 21 height 21
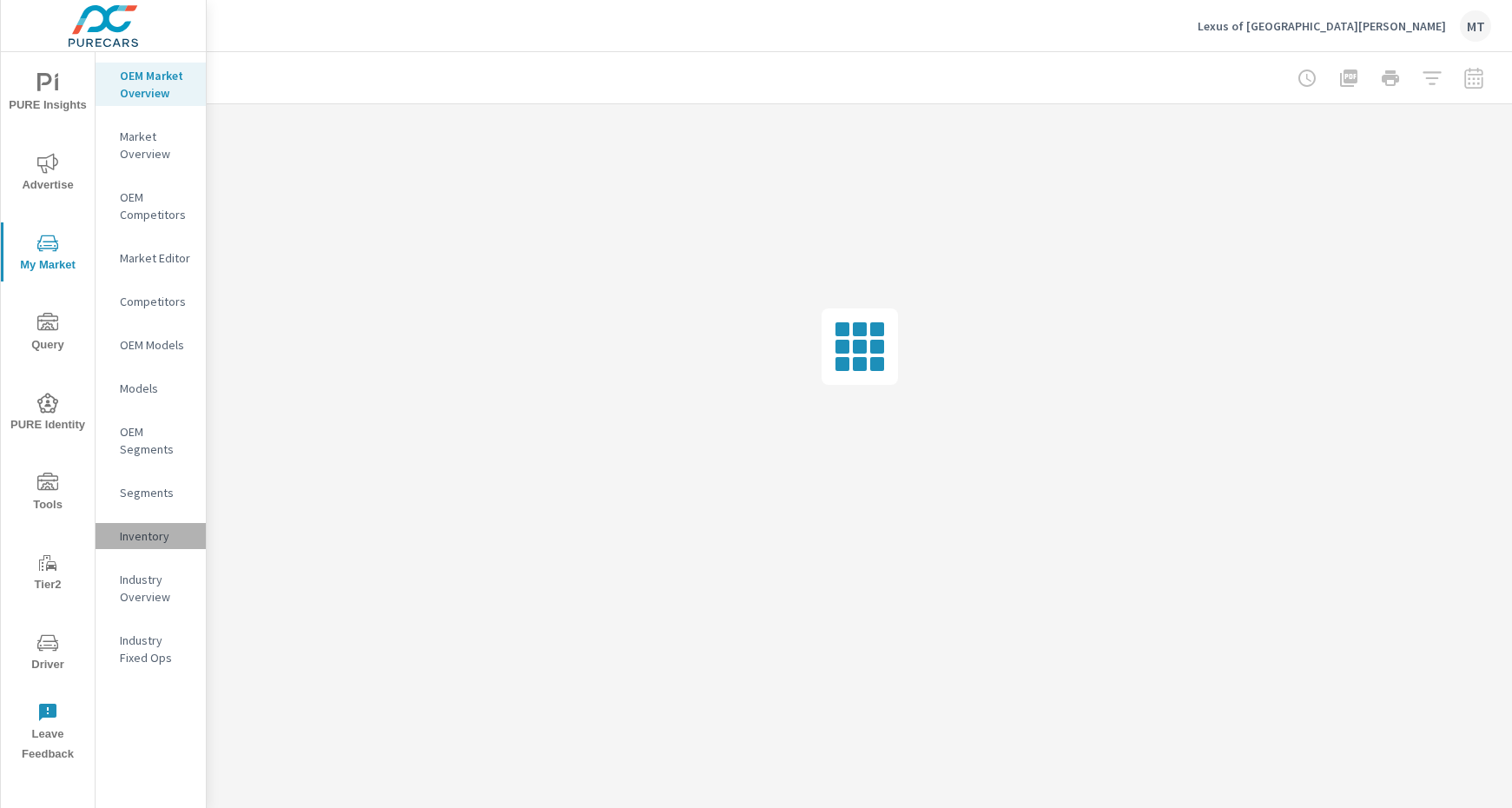
click at [165, 531] on p "Inventory" at bounding box center [155, 536] width 72 height 18
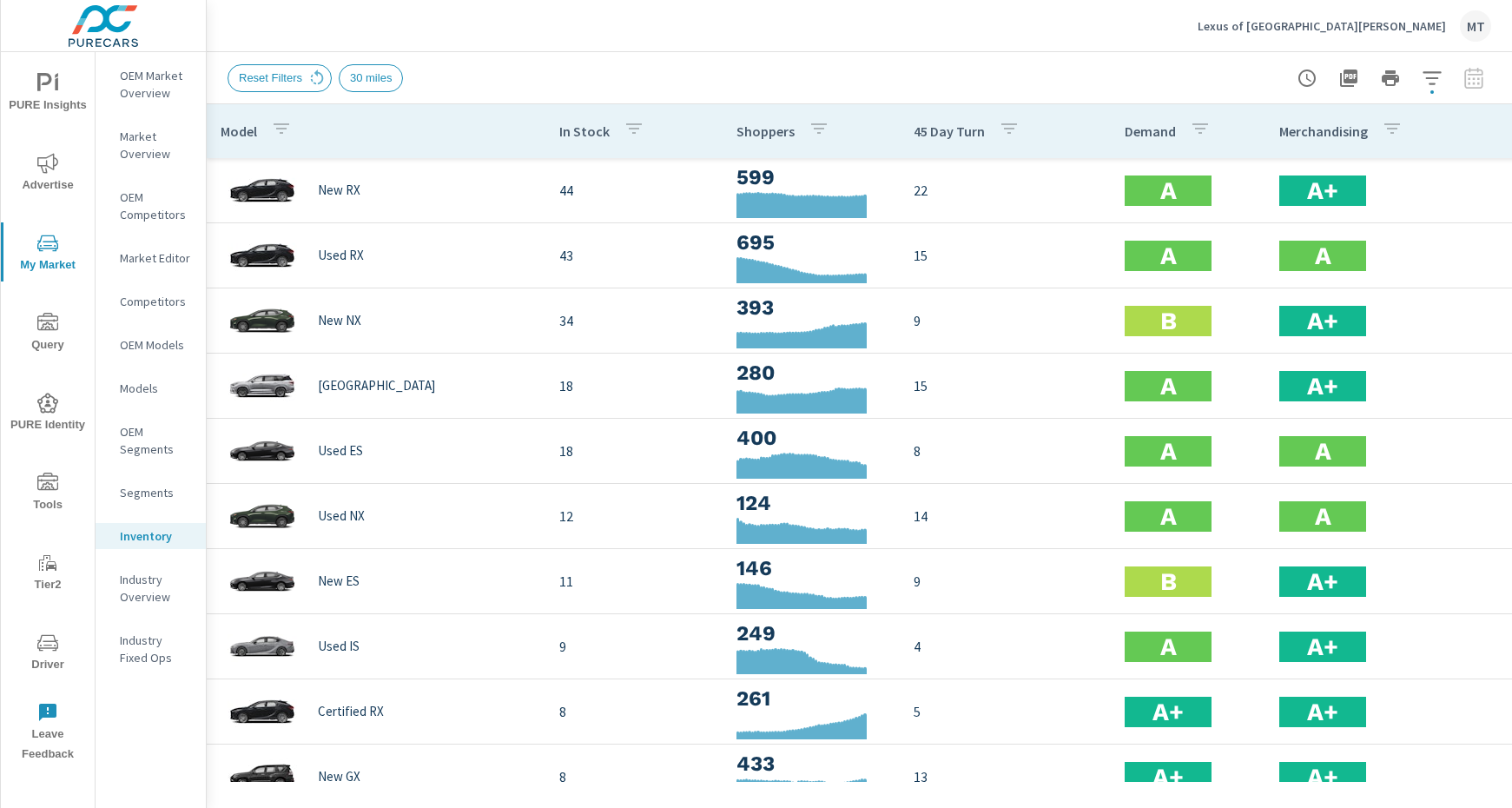
click at [55, 98] on span "PURE Insights" at bounding box center [47, 94] width 83 height 42
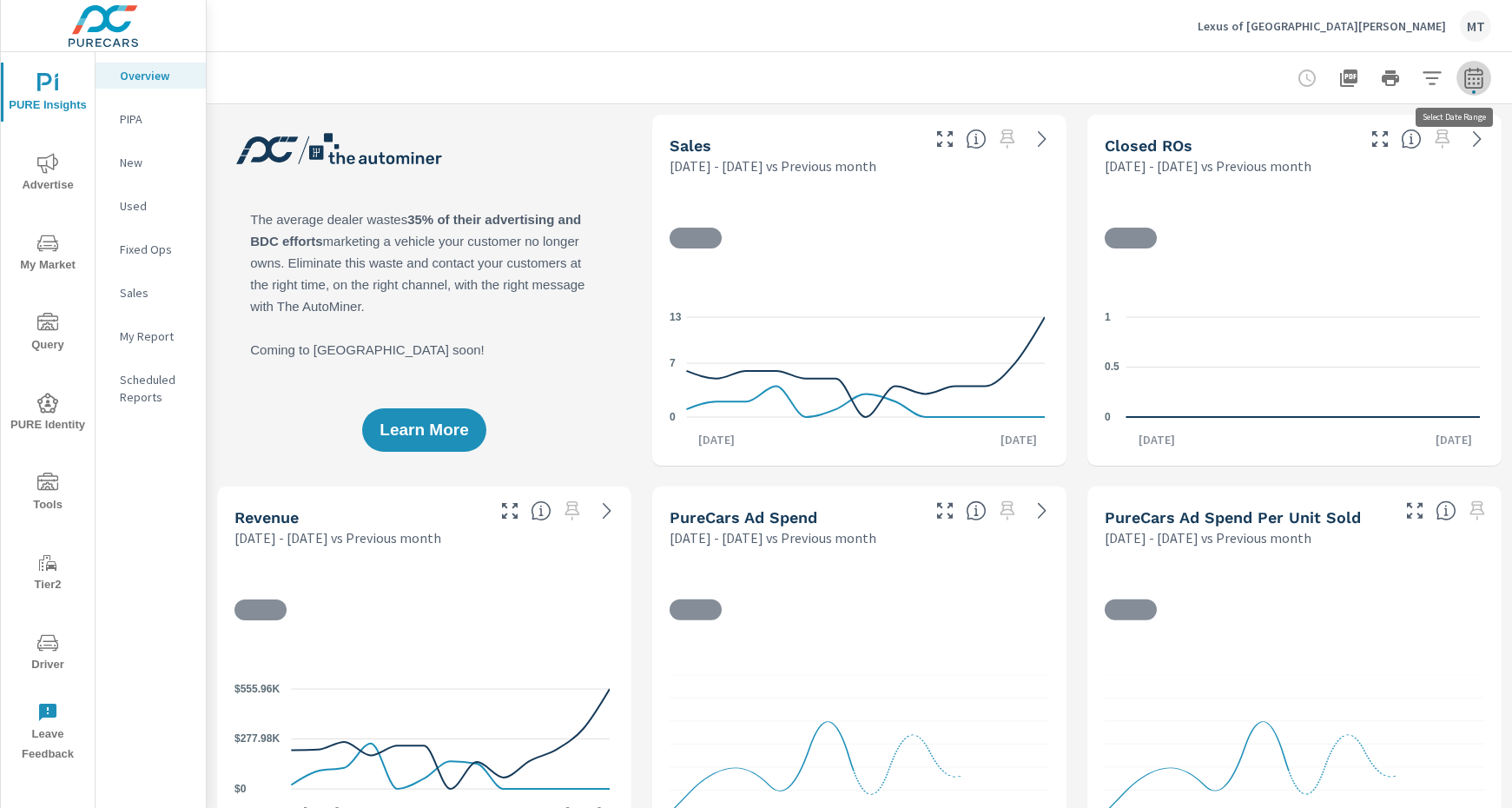
click at [1466, 86] on icon "button" at bounding box center [1473, 78] width 21 height 21
select select "Previous month"
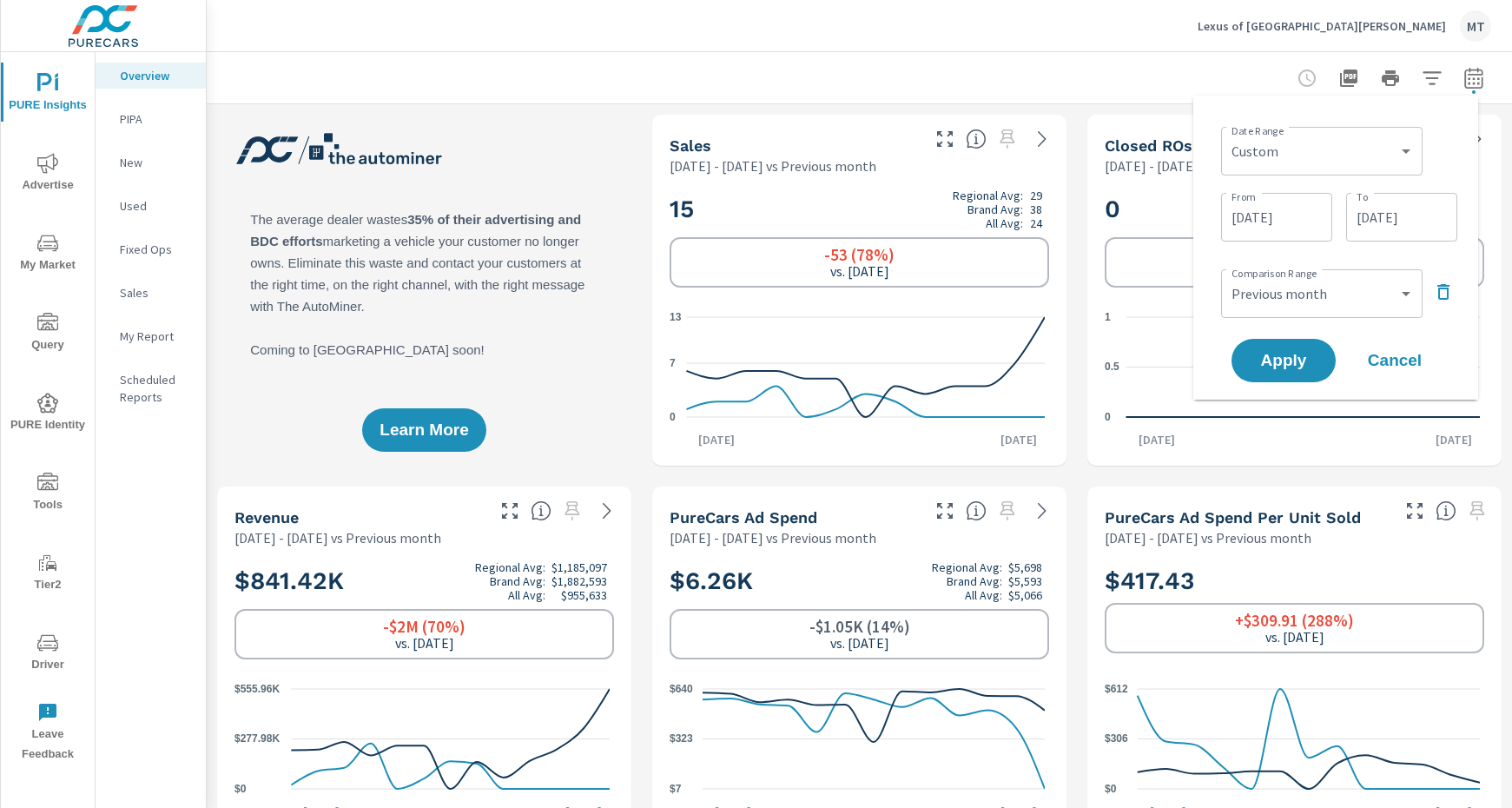
click at [1227, 54] on div at bounding box center [859, 78] width 1264 height 51
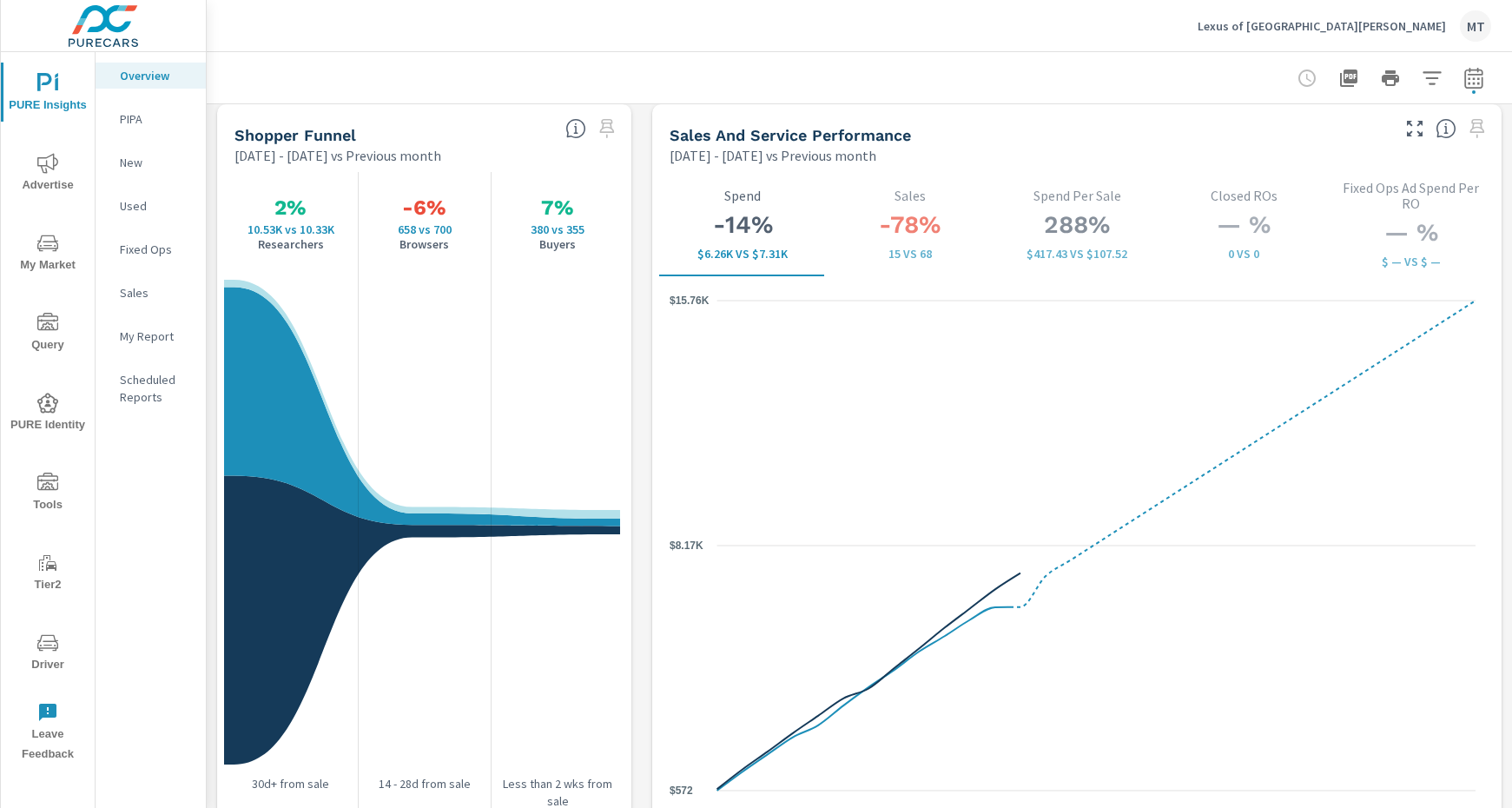
scroll to position [2245, 0]
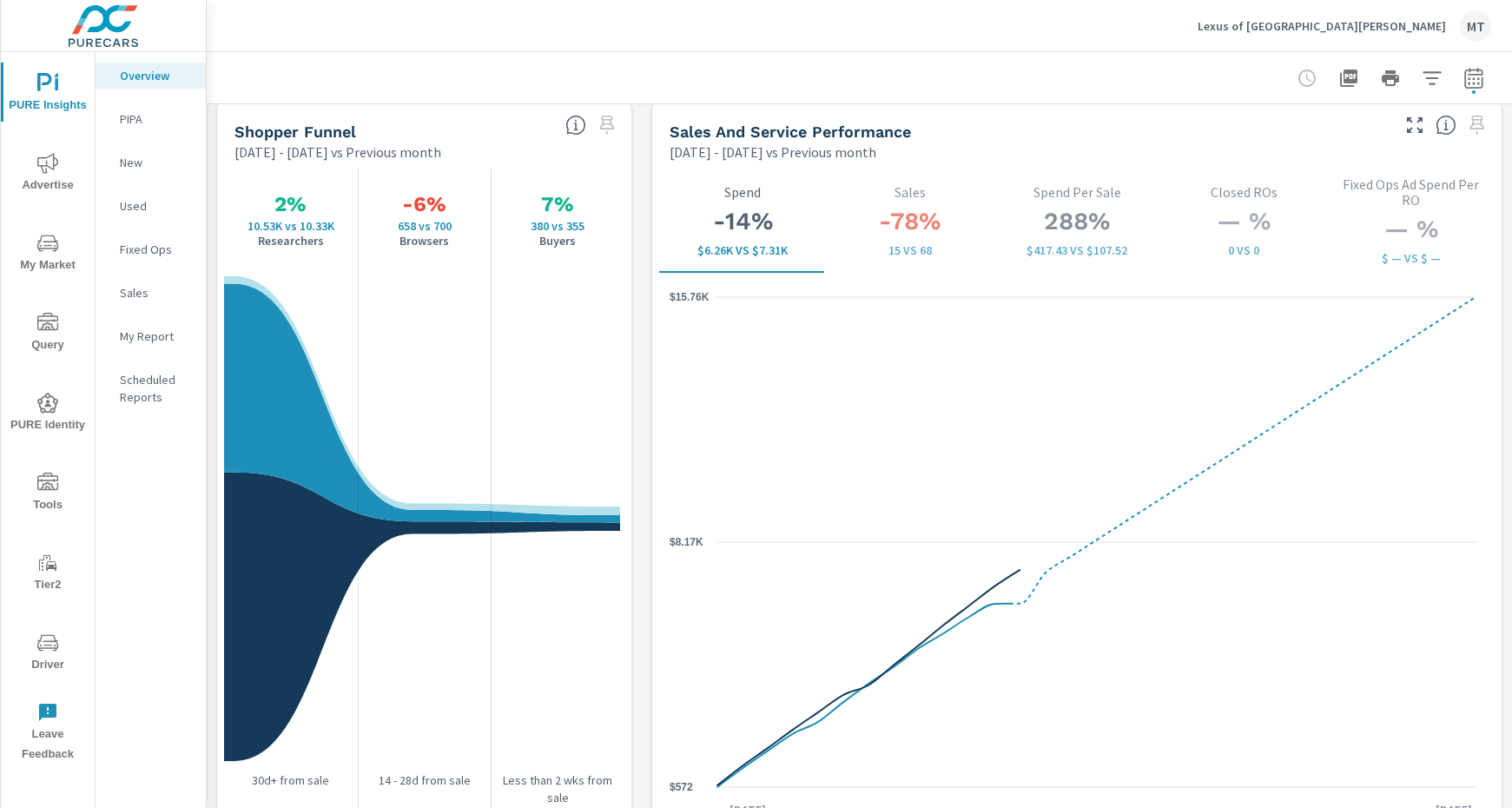
click at [54, 160] on icon "nav menu" at bounding box center [47, 163] width 21 height 21
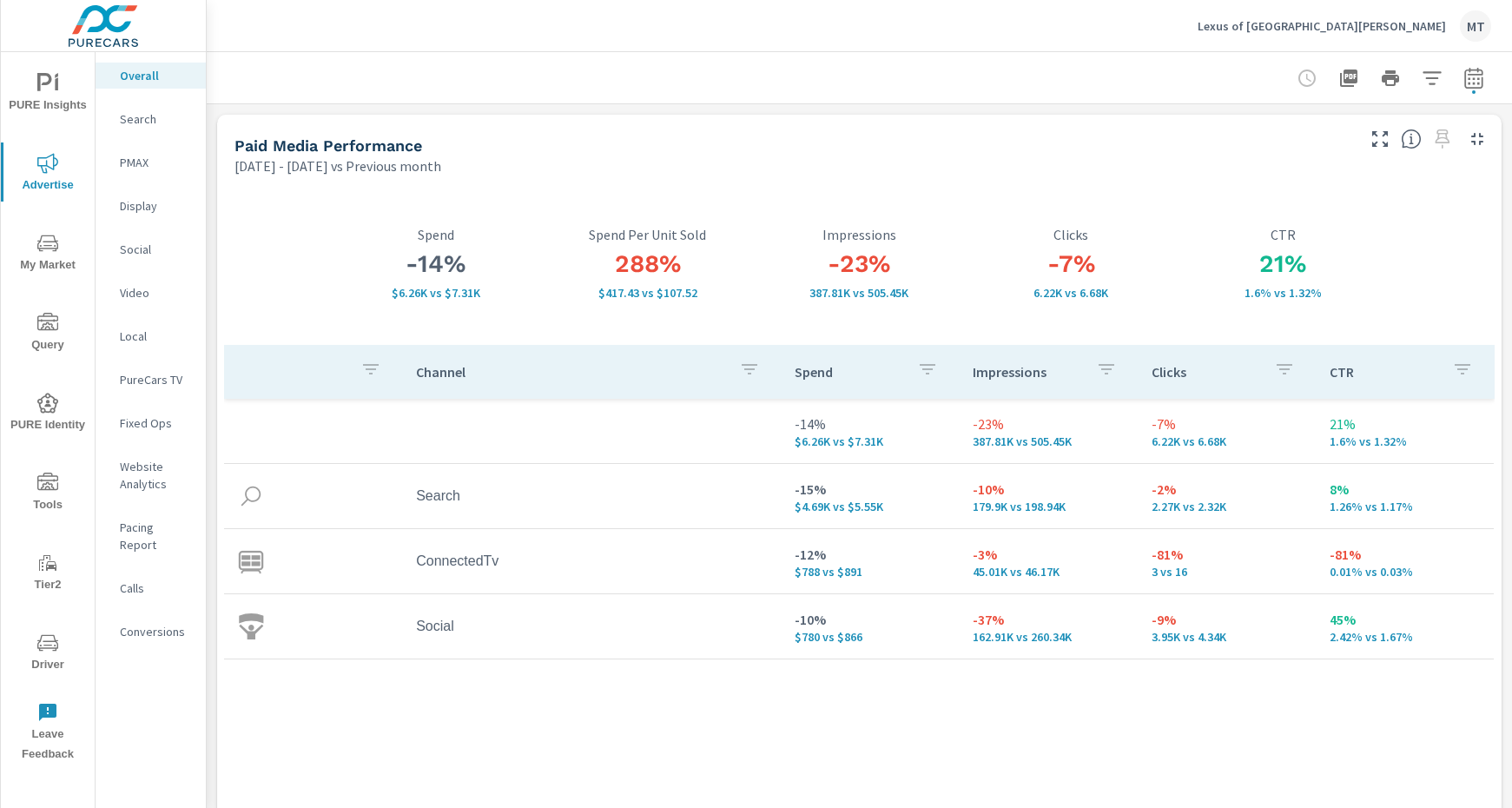
click at [1411, 22] on p "Lexus of Fort Myers" at bounding box center [1322, 26] width 249 height 16
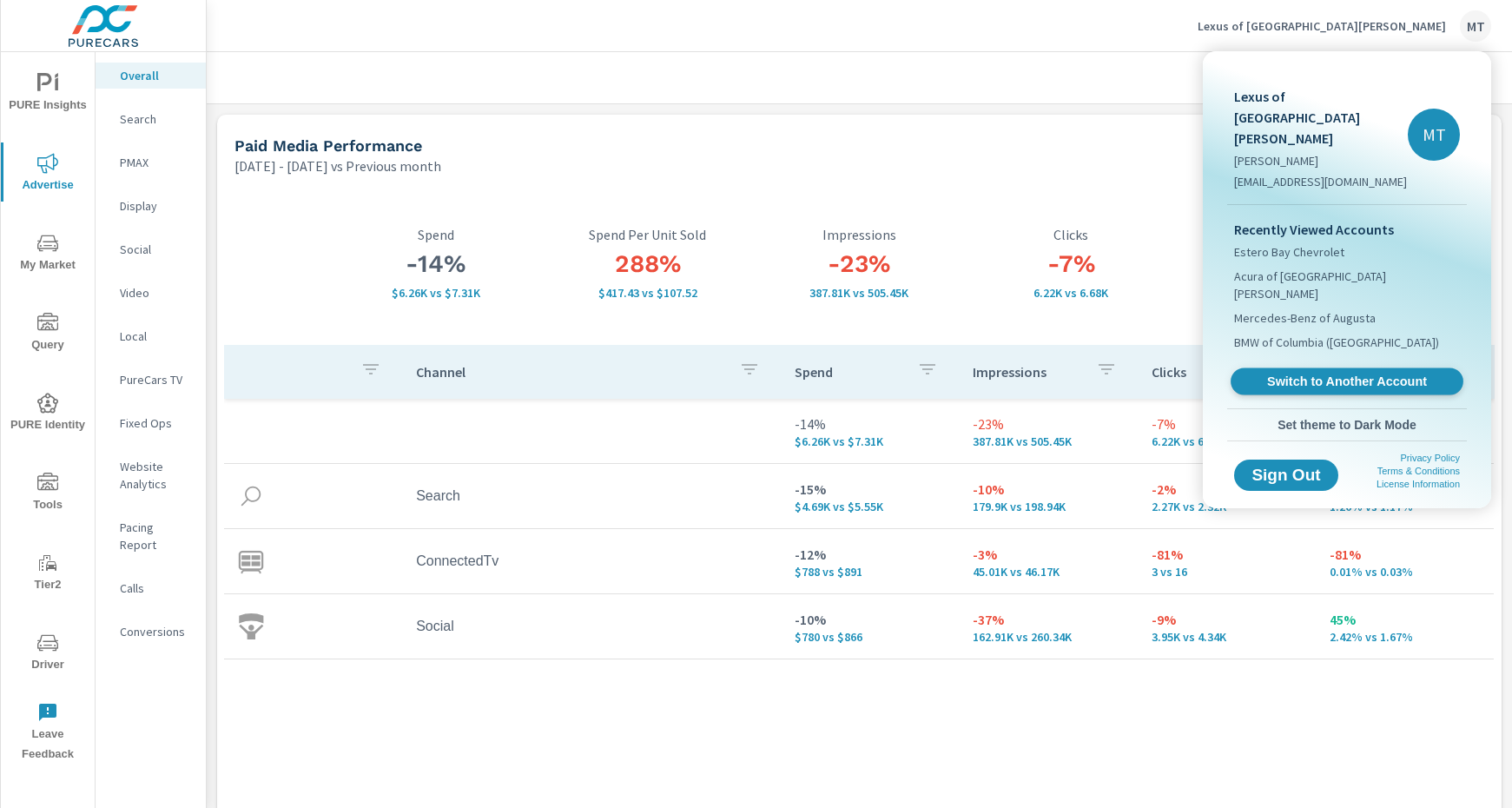
click at [1329, 373] on span "Switch to Another Account" at bounding box center [1346, 381] width 212 height 17
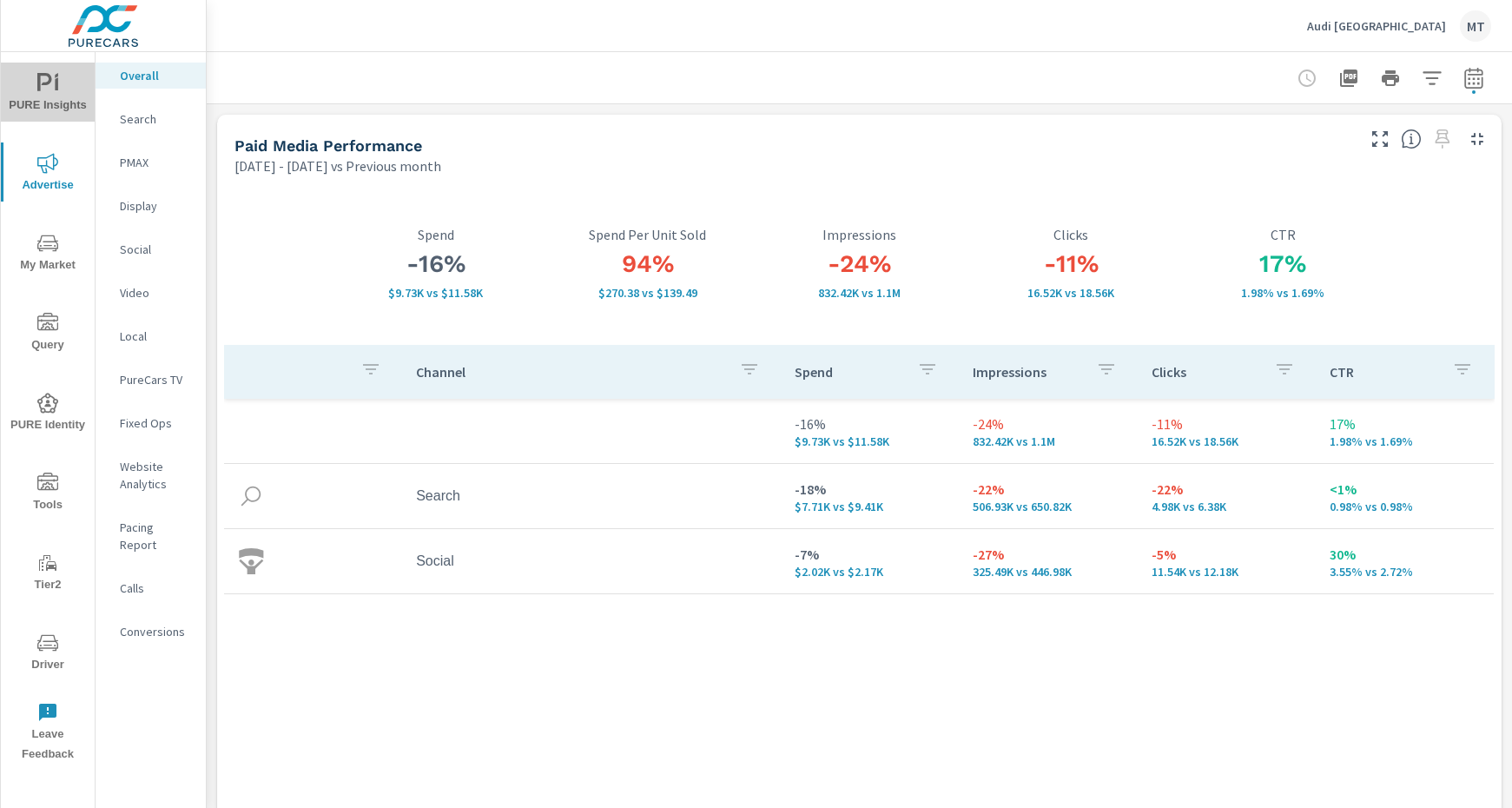
click at [61, 99] on span "PURE Insights" at bounding box center [47, 94] width 83 height 42
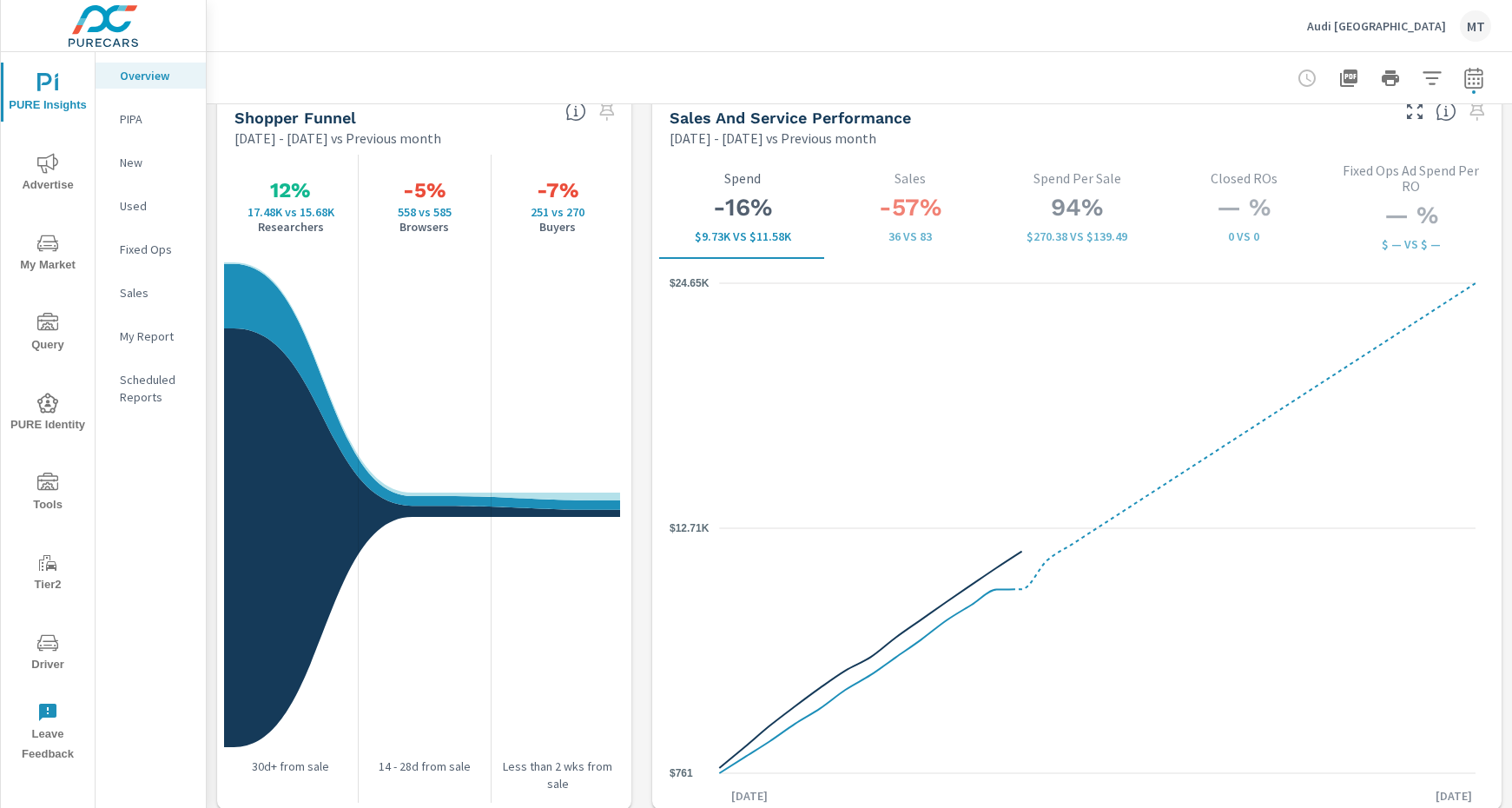
scroll to position [2255, 0]
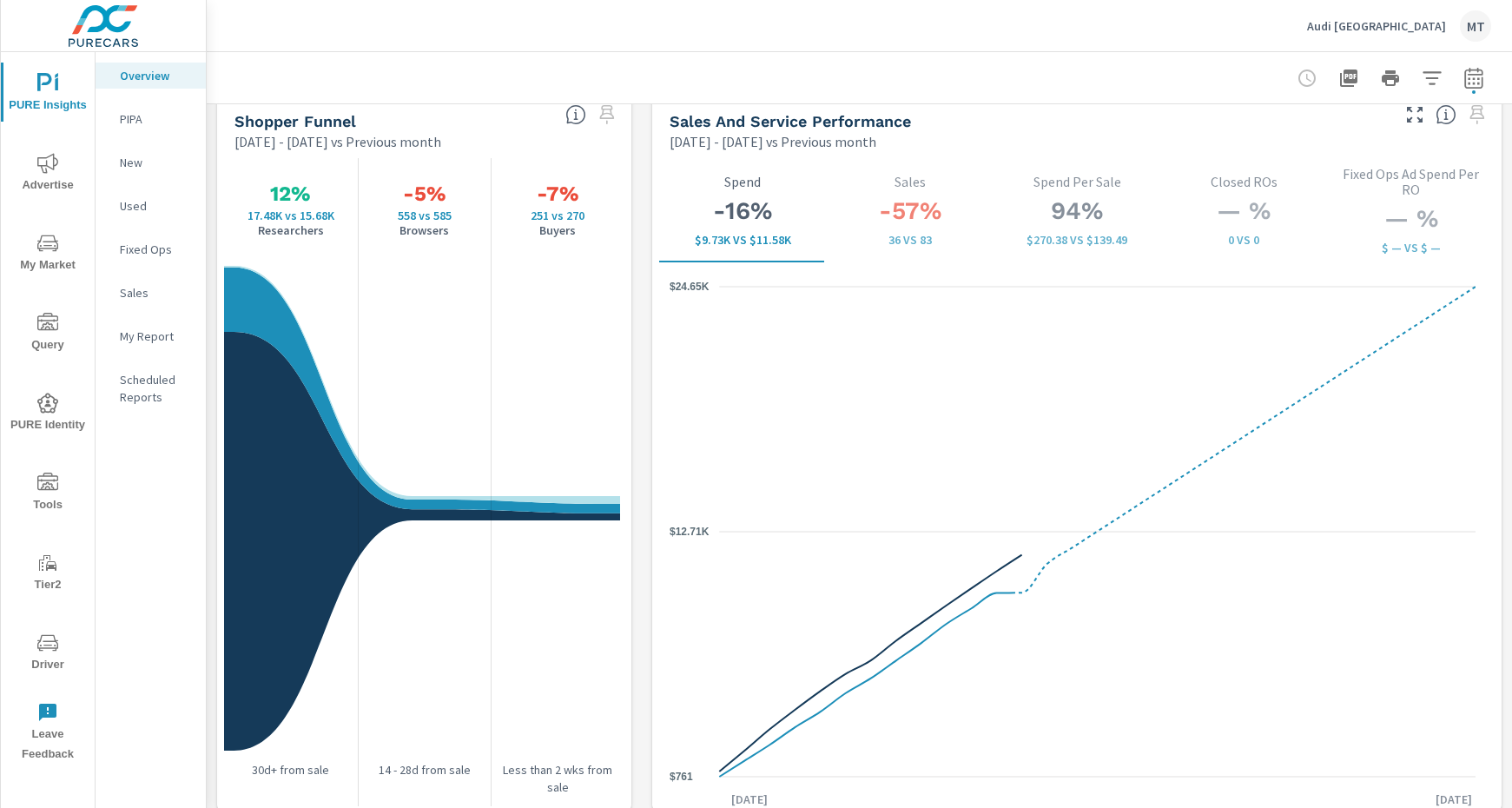
click at [58, 249] on span "My Market" at bounding box center [47, 254] width 83 height 42
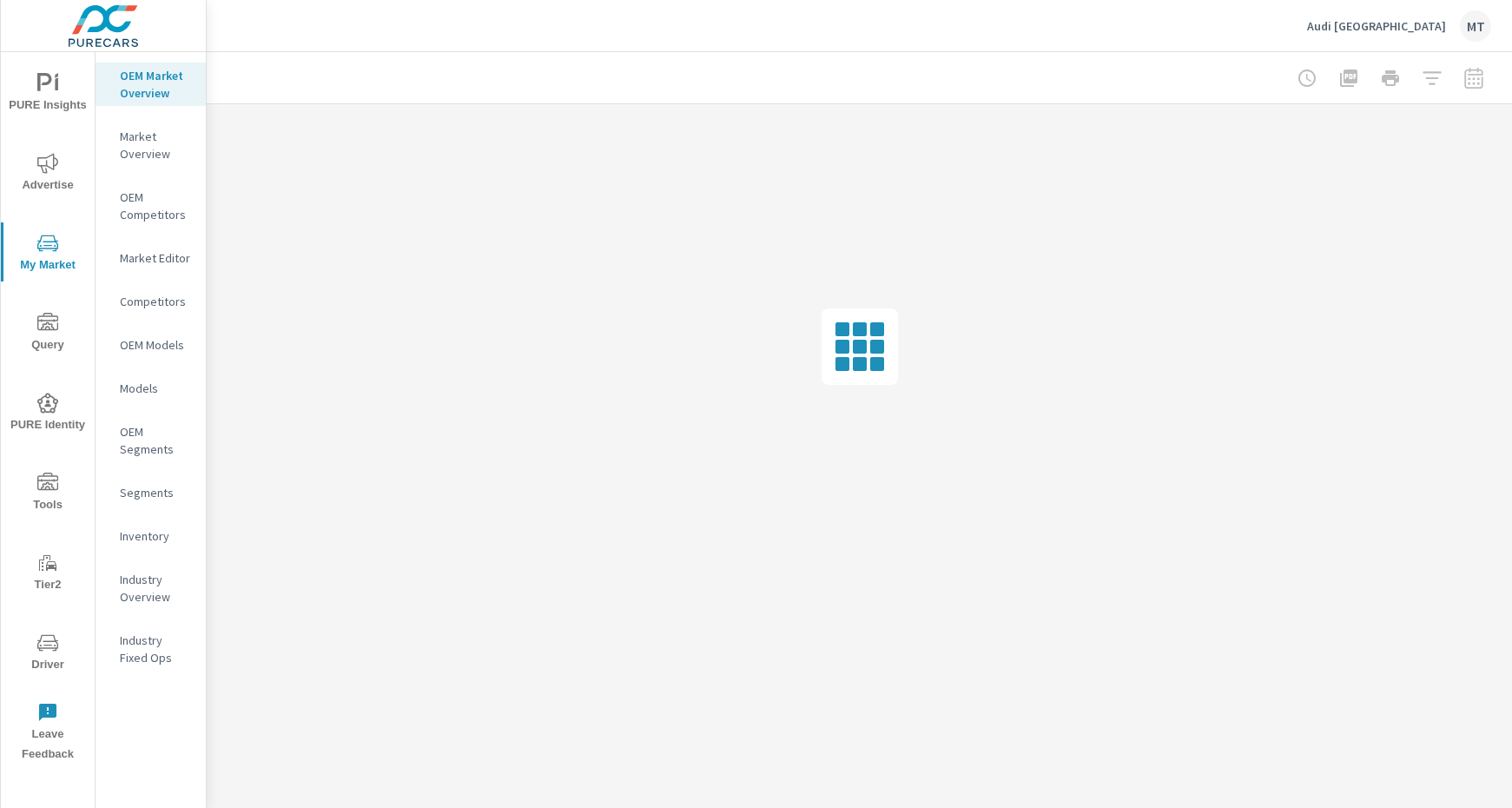
click at [158, 548] on nav "OEM Market Overview Market Overview OEM Competitors Market Editor Competitors O…" at bounding box center [151, 373] width 111 height 643
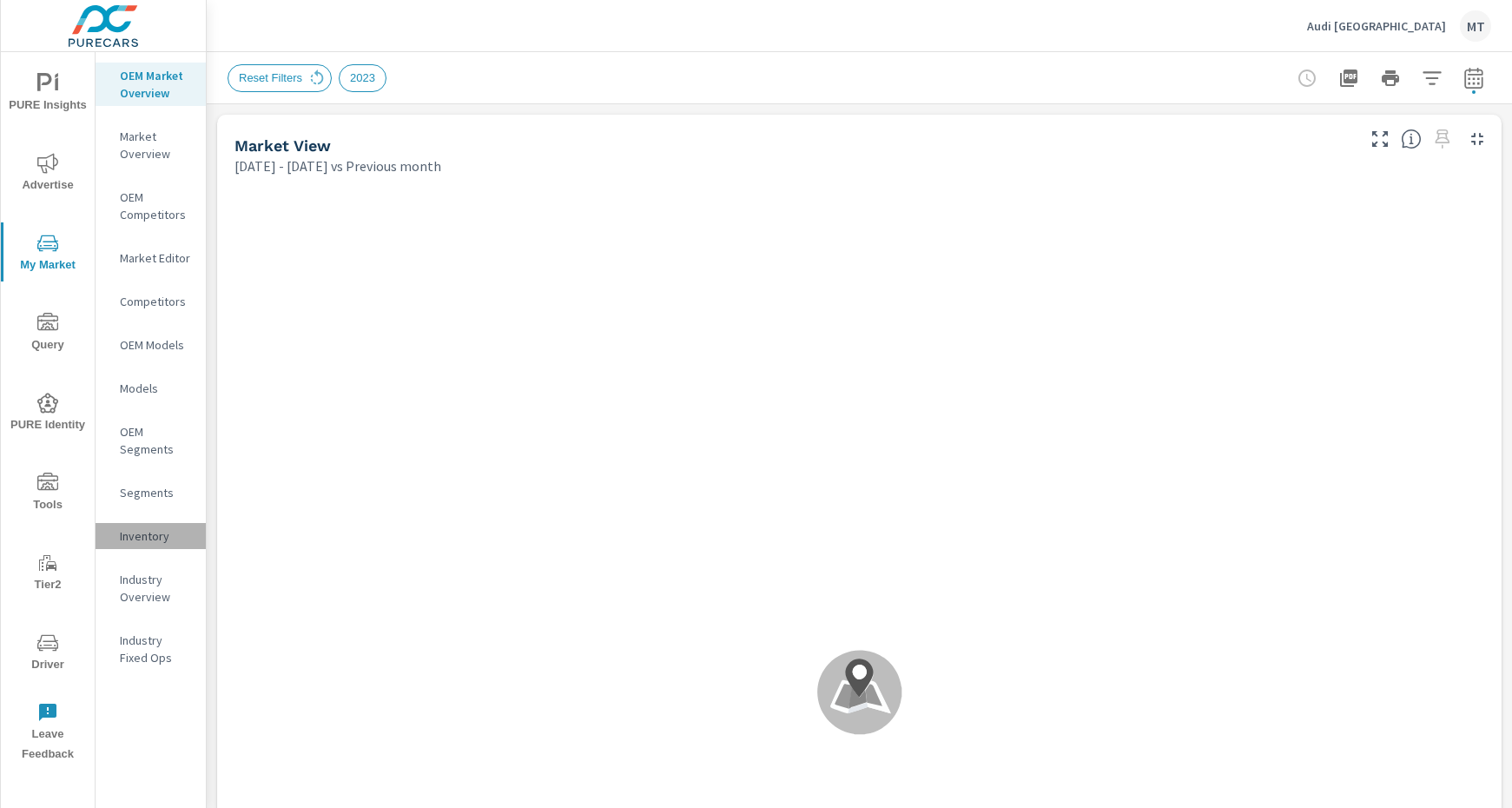
click at [145, 534] on p "Inventory" at bounding box center [155, 536] width 72 height 18
